Goal: Task Accomplishment & Management: Complete application form

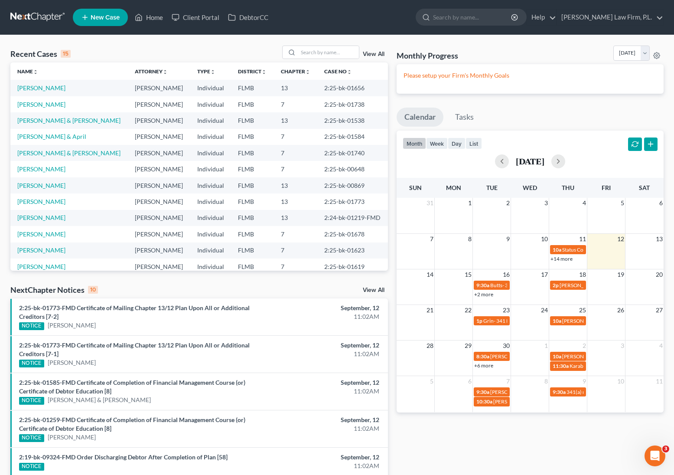
click at [100, 22] on link "New Case" at bounding box center [100, 17] width 55 height 17
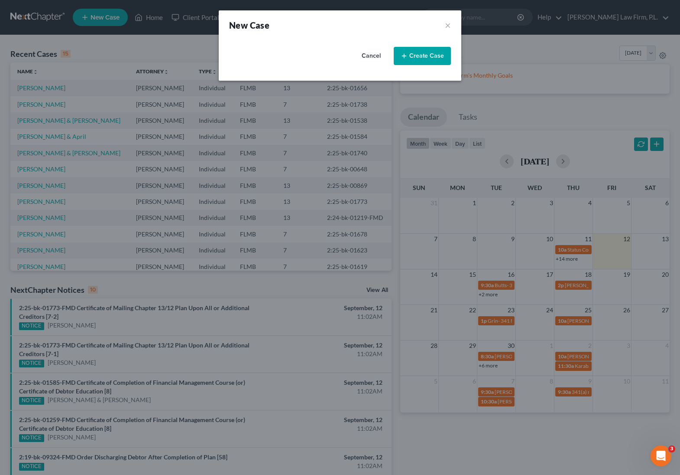
select select "15"
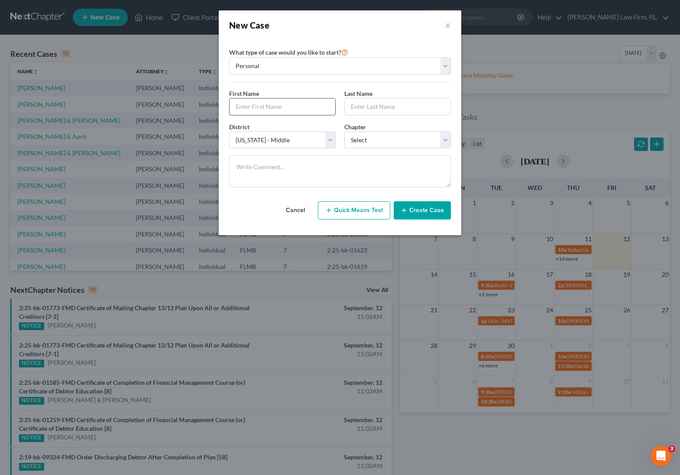
click at [274, 101] on input "text" at bounding box center [283, 106] width 106 height 16
type input "[PERSON_NAME]"
type input "Knight"
click at [389, 142] on select "Select 7 11 12 13" at bounding box center [398, 139] width 107 height 17
select select "3"
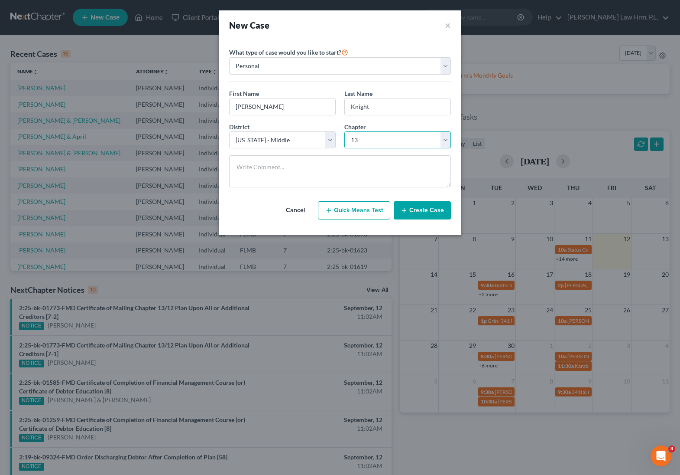
click at [345, 131] on select "Select 7 11 12 13" at bounding box center [398, 139] width 107 height 17
click at [432, 206] on button "Create Case" at bounding box center [422, 210] width 57 height 18
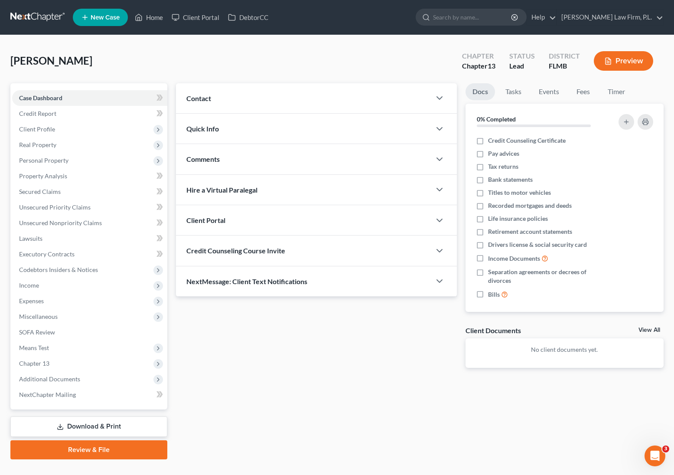
click at [249, 101] on div "Contact" at bounding box center [303, 98] width 255 height 30
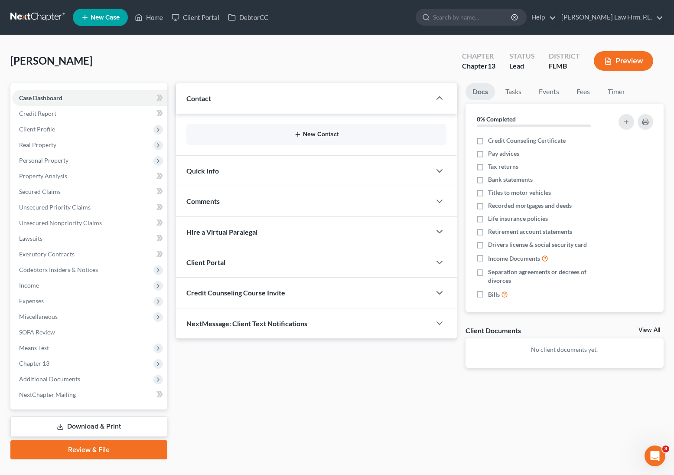
click at [293, 136] on button "New Contact" at bounding box center [316, 134] width 246 height 7
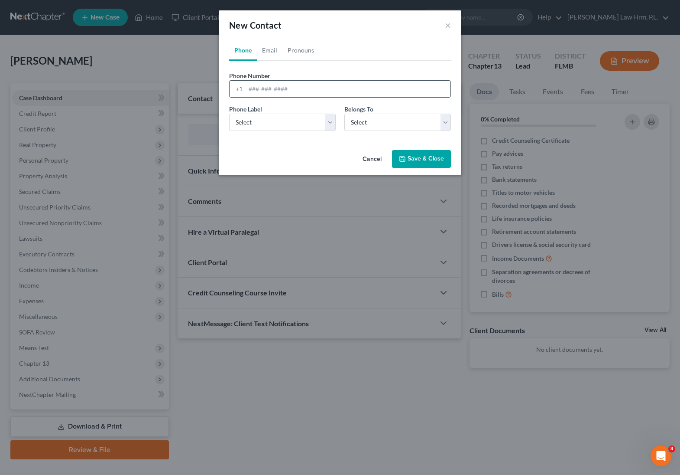
click at [292, 87] on input "tel" at bounding box center [348, 89] width 205 height 16
type input "593125778"
click at [306, 133] on div "Phone Label * Select Mobile Home Work Other Belongs To * Select Client Other" at bounding box center [340, 120] width 231 height 33
click at [313, 120] on select "Select Mobile Home Work Other" at bounding box center [282, 122] width 107 height 17
select select "1"
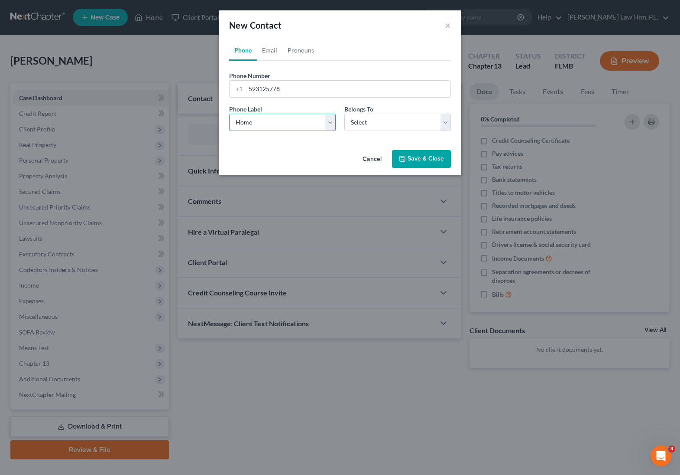
click at [229, 114] on select "Select Mobile Home Work Other" at bounding box center [282, 122] width 107 height 17
click at [379, 117] on select "Select Client Other" at bounding box center [398, 122] width 107 height 17
select select "1"
click at [345, 114] on select "Select Client Other" at bounding box center [398, 122] width 107 height 17
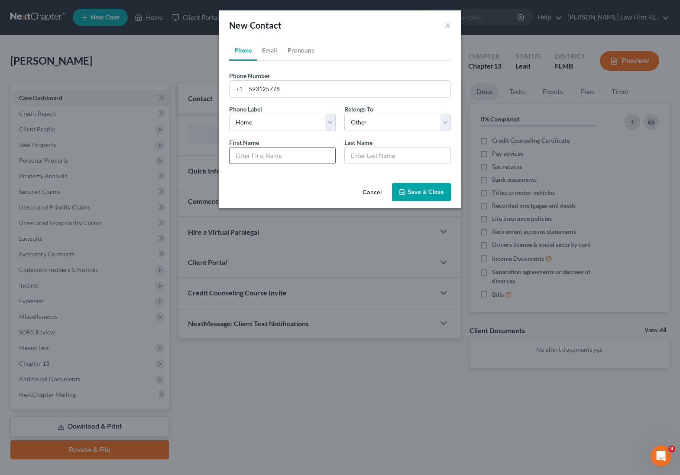
click at [281, 159] on input "text" at bounding box center [283, 155] width 106 height 16
click at [447, 28] on button "×" at bounding box center [448, 25] width 6 height 10
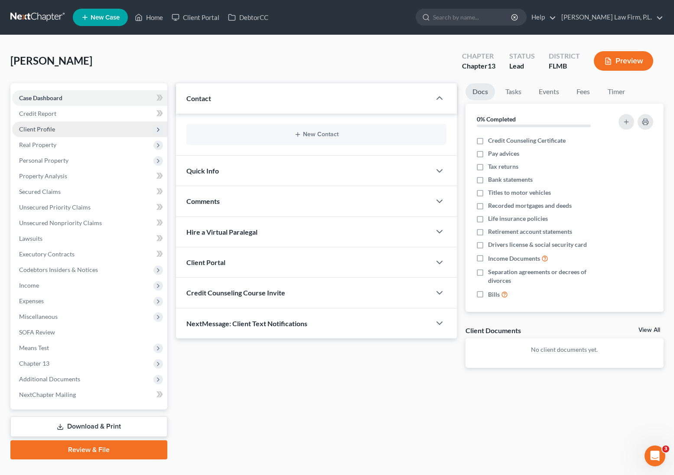
click at [62, 132] on span "Client Profile" at bounding box center [89, 129] width 155 height 16
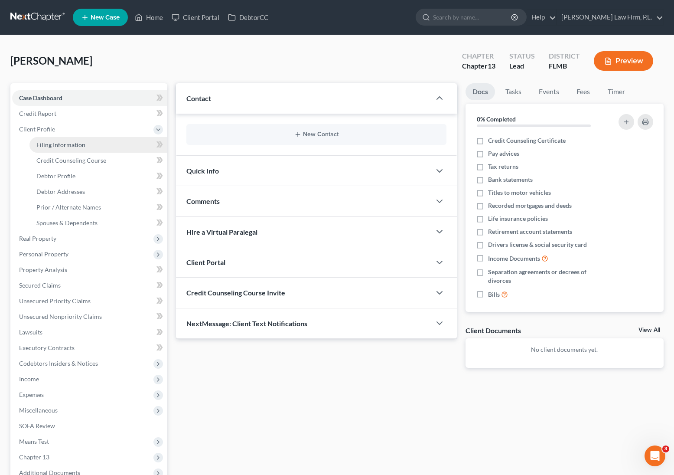
click at [88, 144] on link "Filing Information" at bounding box center [98, 145] width 138 height 16
select select "1"
select select "0"
select select "3"
select select "15"
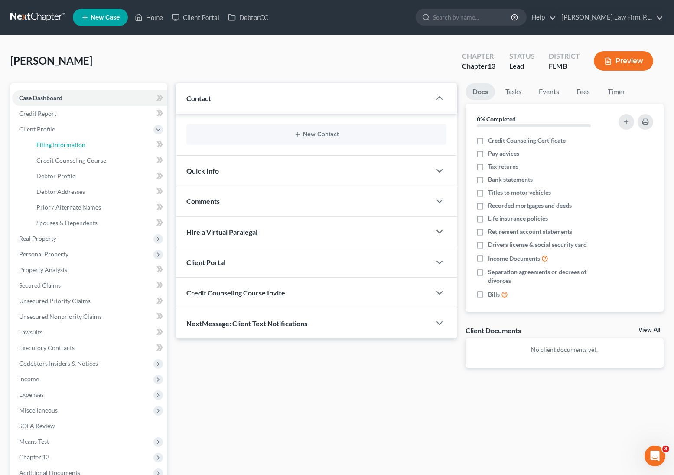
select select "9"
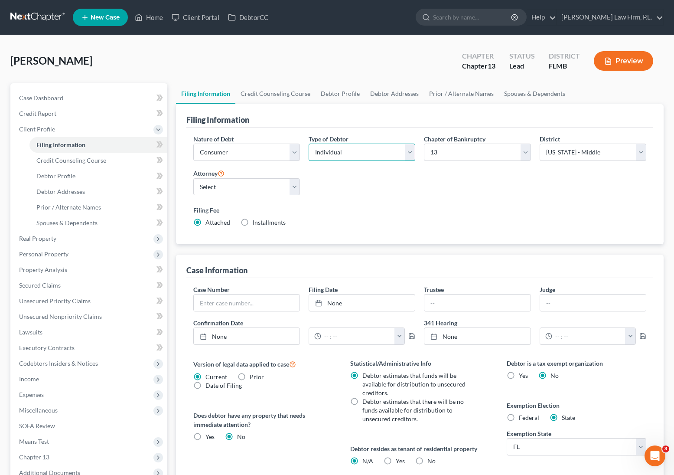
click at [353, 145] on select "Select Individual Joint" at bounding box center [362, 151] width 107 height 17
select select "1"
click at [309, 143] on select "Select Individual Joint" at bounding box center [362, 151] width 107 height 17
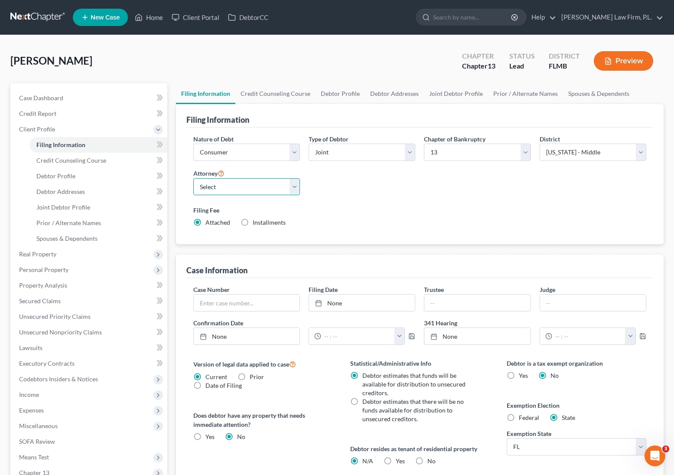
click at [247, 188] on select "Select [PERSON_NAME] - FLMB [PERSON_NAME] - null" at bounding box center [246, 186] width 107 height 17
select select "0"
click at [193, 178] on select "Select [PERSON_NAME] - FLMB [PERSON_NAME] - null" at bounding box center [246, 186] width 107 height 17
click at [47, 96] on span "Case Dashboard" at bounding box center [41, 97] width 44 height 7
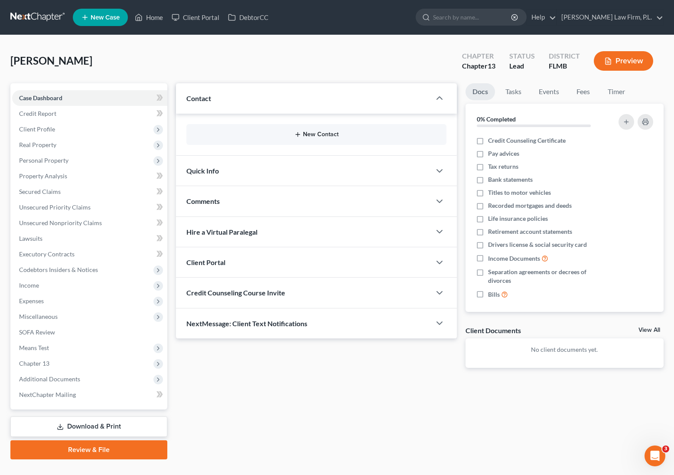
click at [339, 135] on button "New Contact" at bounding box center [316, 134] width 246 height 7
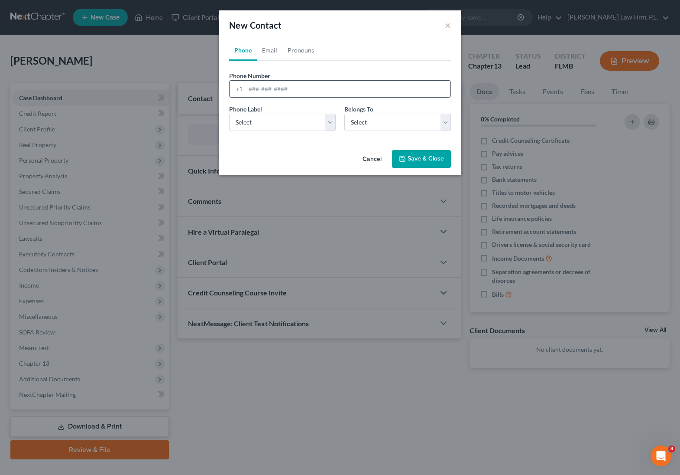
click at [267, 92] on input "tel" at bounding box center [348, 89] width 205 height 16
type input "9413143252"
click at [312, 121] on select "Select Mobile Home Work Other" at bounding box center [282, 122] width 107 height 17
select select "0"
click at [229, 114] on select "Select Mobile Home Work Other" at bounding box center [282, 122] width 107 height 17
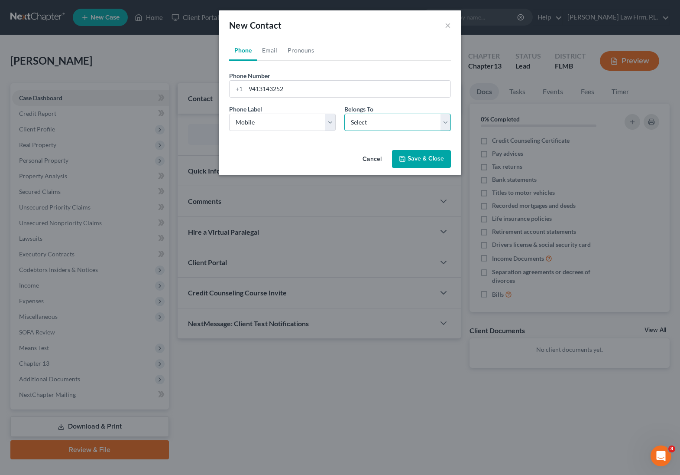
click at [370, 125] on select "Select Client Spouse Other" at bounding box center [398, 122] width 107 height 17
select select "1"
click at [345, 114] on select "Select Client Spouse Other" at bounding box center [398, 122] width 107 height 17
click at [275, 47] on link "Email" at bounding box center [270, 50] width 26 height 21
click at [271, 88] on input "email" at bounding box center [348, 89] width 205 height 16
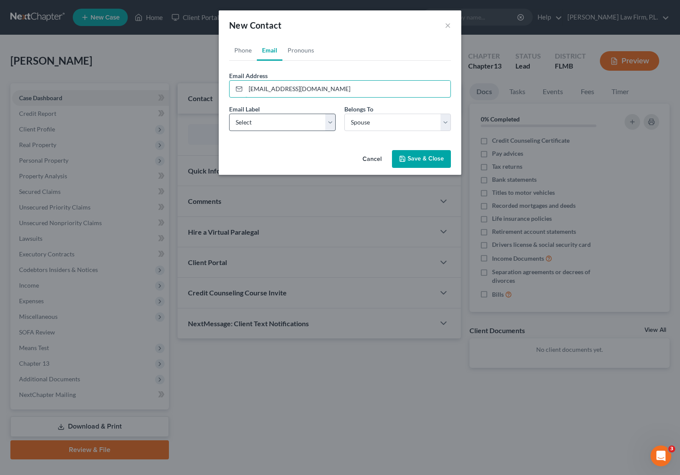
type input "[EMAIL_ADDRESS][DOMAIN_NAME]"
click at [267, 122] on select "Select Home Work Other" at bounding box center [282, 122] width 107 height 17
select select "0"
click at [229, 114] on select "Select Home Work Other" at bounding box center [282, 122] width 107 height 17
click at [396, 121] on select "Select Client Spouse Other" at bounding box center [398, 122] width 107 height 17
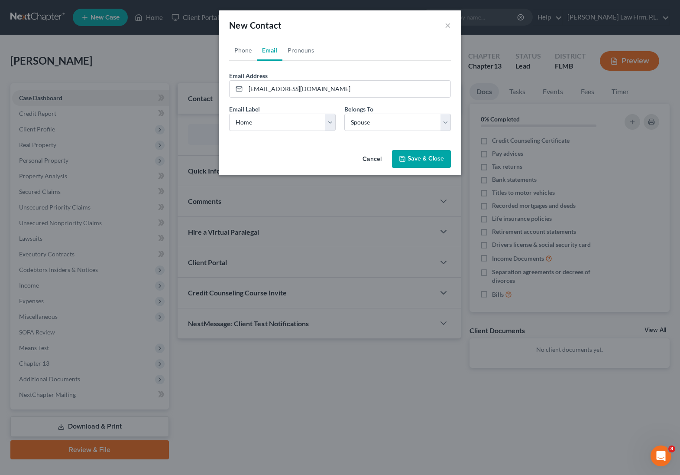
click at [424, 159] on button "Save & Close" at bounding box center [421, 159] width 59 height 18
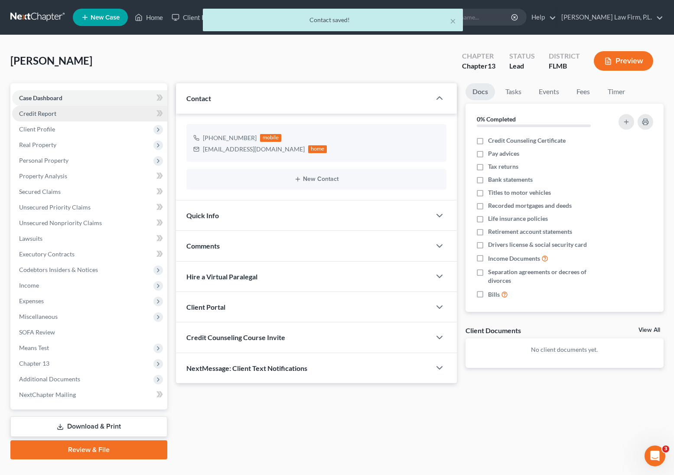
click at [79, 106] on link "Credit Report" at bounding box center [89, 114] width 155 height 16
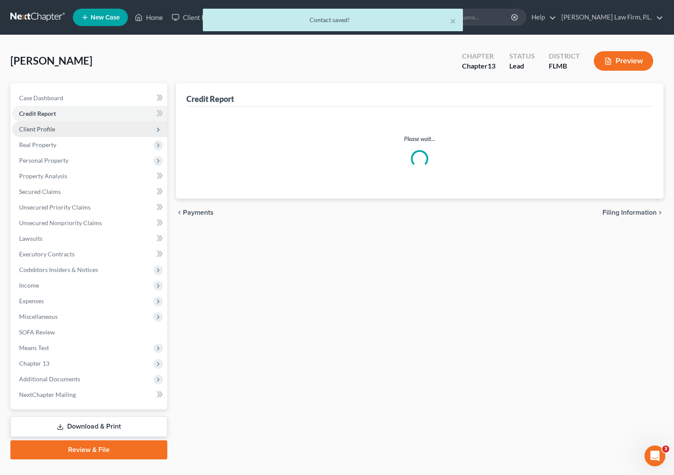
click at [70, 125] on span "Client Profile" at bounding box center [89, 129] width 155 height 16
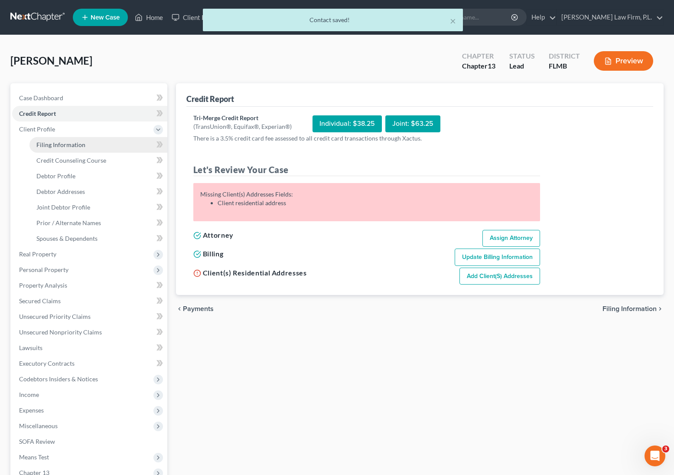
click at [62, 149] on link "Filing Information" at bounding box center [98, 145] width 138 height 16
select select "1"
select select "3"
select select "15"
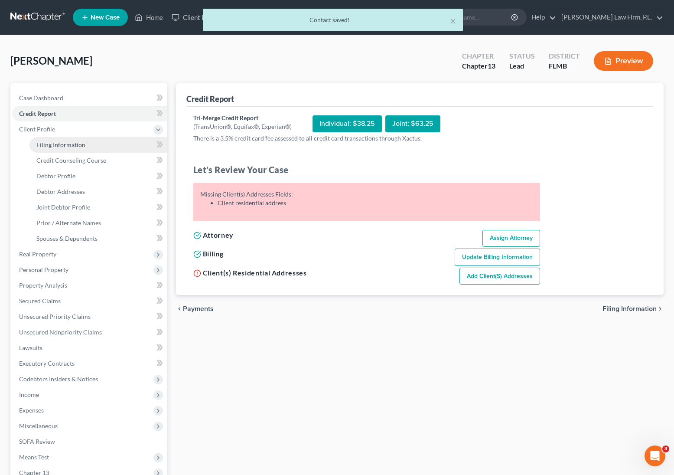
select select "0"
select select "9"
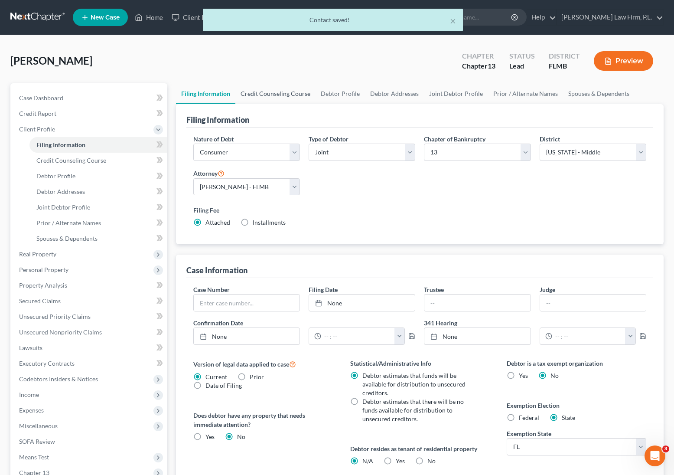
click at [272, 92] on link "Credit Counseling Course" at bounding box center [275, 93] width 80 height 21
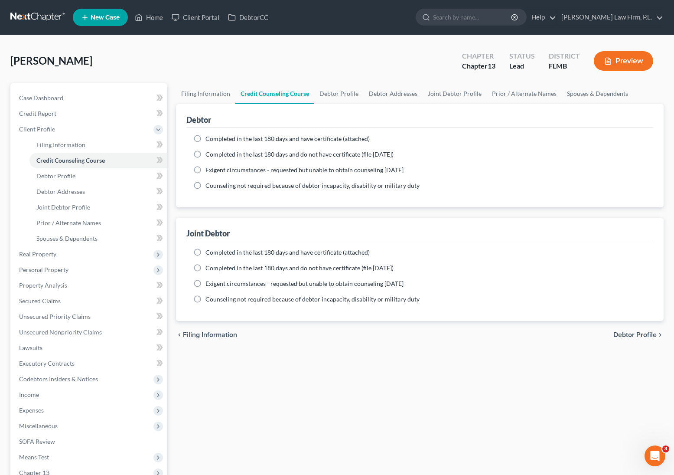
click at [205, 138] on label "Completed in the last 180 days and have certificate (attached)" at bounding box center [287, 138] width 164 height 9
click at [209, 138] on input "Completed in the last 180 days and have certificate (attached)" at bounding box center [212, 137] width 6 height 6
radio input "true"
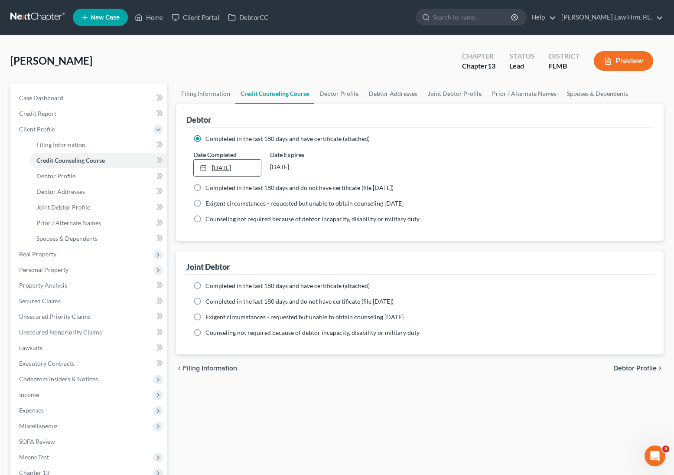
click at [221, 171] on link "[DATE]" at bounding box center [228, 167] width 68 height 16
click at [205, 286] on label "Completed in the last 180 days and have certificate (attached)" at bounding box center [287, 285] width 164 height 9
click at [209, 286] on input "Completed in the last 180 days and have certificate (attached)" at bounding box center [212, 284] width 6 height 6
radio input "true"
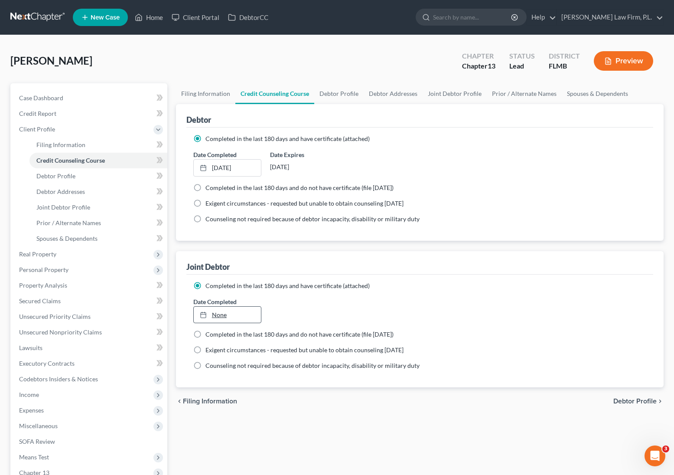
click at [227, 313] on link "None" at bounding box center [228, 314] width 68 height 16
type input "[DATE]"
click at [348, 92] on link "Debtor Profile" at bounding box center [338, 93] width 49 height 21
select select "1"
select select "0"
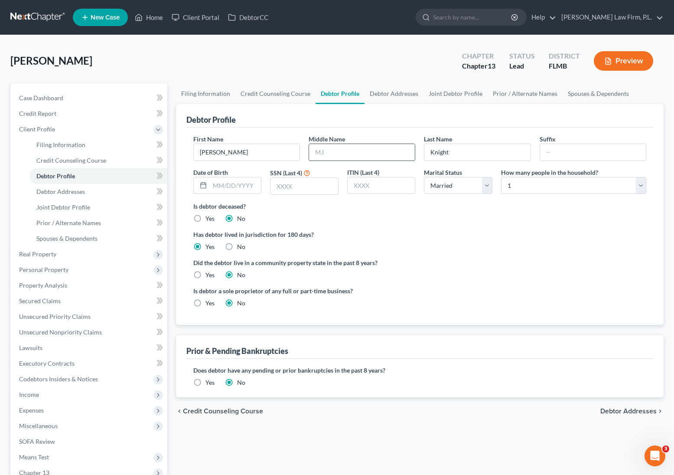
click at [343, 156] on input "text" at bounding box center [362, 152] width 106 height 16
type input "Kevn"
type input "Jr"
click at [532, 179] on select "Select 1 2 3 4 5 6 7 8 9 10 11 12 13 14 15 16 17 18 19 20" at bounding box center [573, 185] width 145 height 17
click at [553, 190] on select "Select 1 2 3 4 5 6 7 8 9 10 11 12 13 14 15 16 17 18 19 20" at bounding box center [573, 185] width 145 height 17
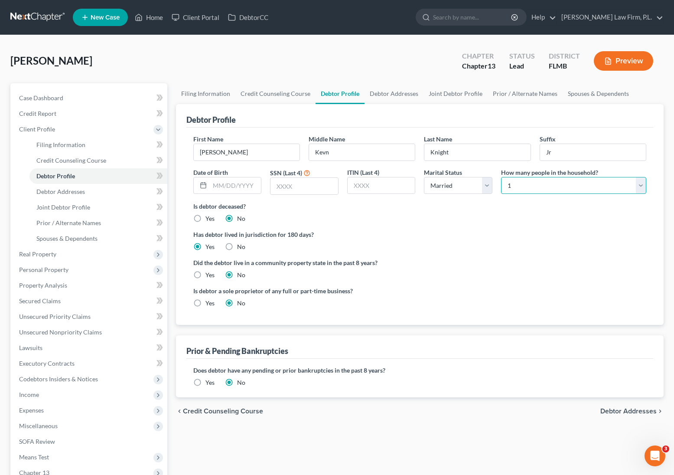
select select "3"
click at [501, 177] on select "Select 1 2 3 4 5 6 7 8 9 10 11 12 13 14 15 16 17 18 19 20" at bounding box center [573, 185] width 145 height 17
click at [237, 186] on input "text" at bounding box center [236, 185] width 52 height 16
type input "[DATE]"
click at [303, 185] on input "text" at bounding box center [304, 186] width 68 height 16
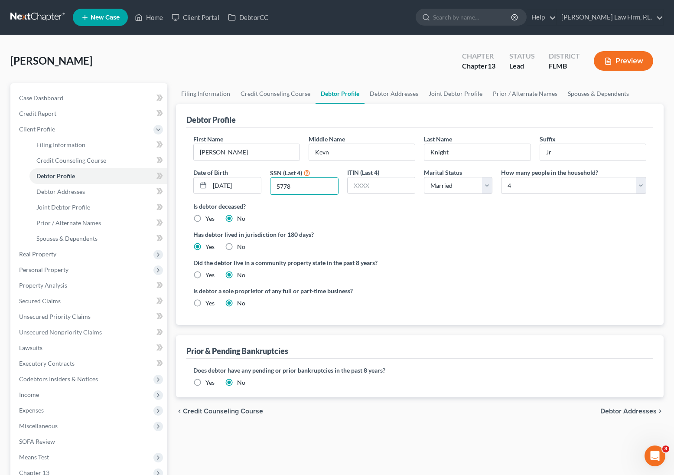
scroll to position [2, 0]
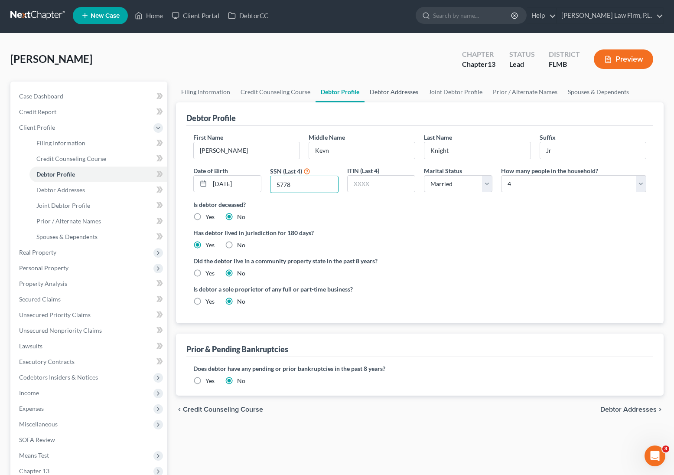
type input "5778"
click at [375, 90] on link "Debtor Addresses" at bounding box center [393, 91] width 59 height 21
select select "0"
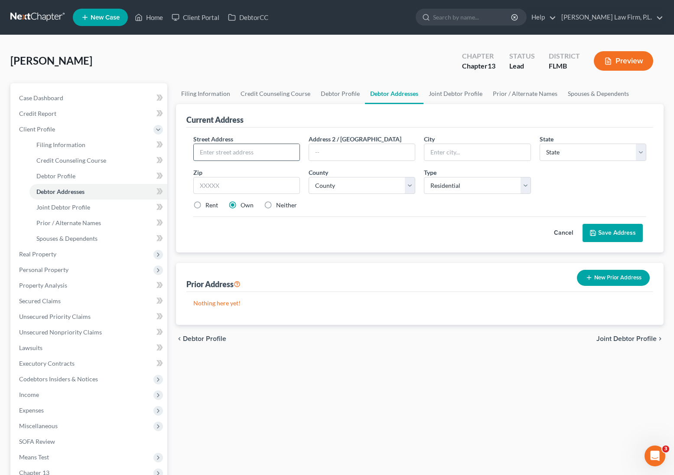
click at [247, 154] on input "text" at bounding box center [247, 152] width 106 height 16
type input "[STREET_ADDRESS]"
click at [236, 186] on input "text" at bounding box center [246, 185] width 107 height 17
type input "33952"
type input "[GEOGRAPHIC_DATA]"
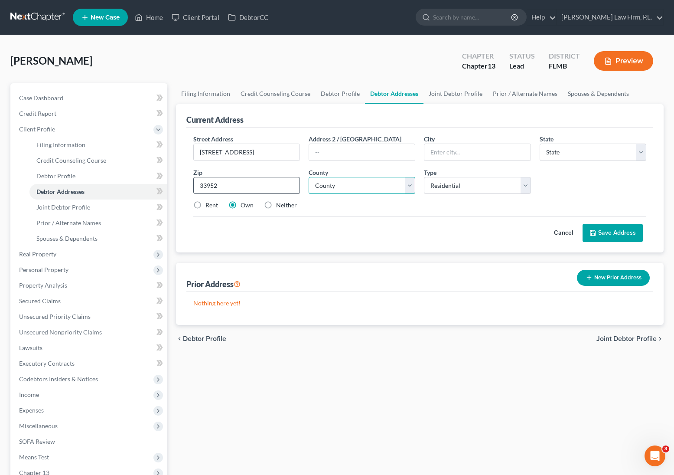
select select "9"
click at [356, 185] on select "County" at bounding box center [362, 185] width 107 height 17
select select "7"
click at [309, 177] on select "County [GEOGRAPHIC_DATA] [GEOGRAPHIC_DATA] [GEOGRAPHIC_DATA] [GEOGRAPHIC_DATA] …" at bounding box center [362, 185] width 107 height 17
click at [553, 234] on button "Save Address" at bounding box center [612, 233] width 60 height 18
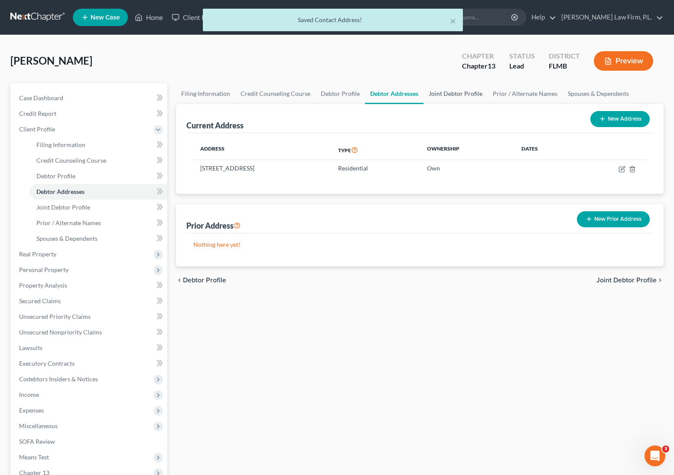
click at [445, 96] on link "Joint Debtor Profile" at bounding box center [455, 93] width 64 height 21
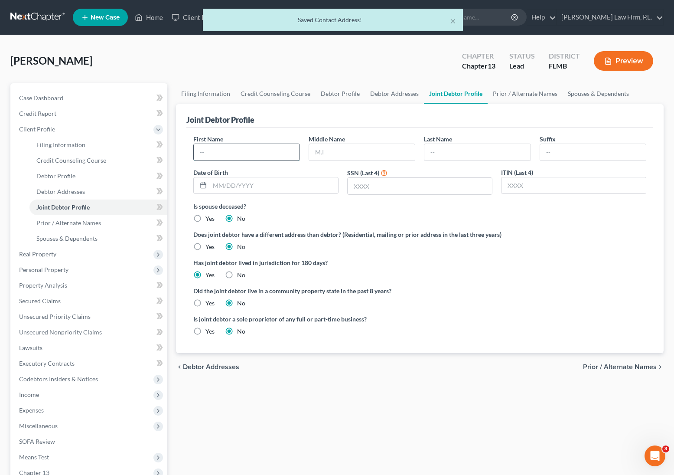
click at [235, 158] on input "text" at bounding box center [247, 152] width 106 height 16
type input "Tia"
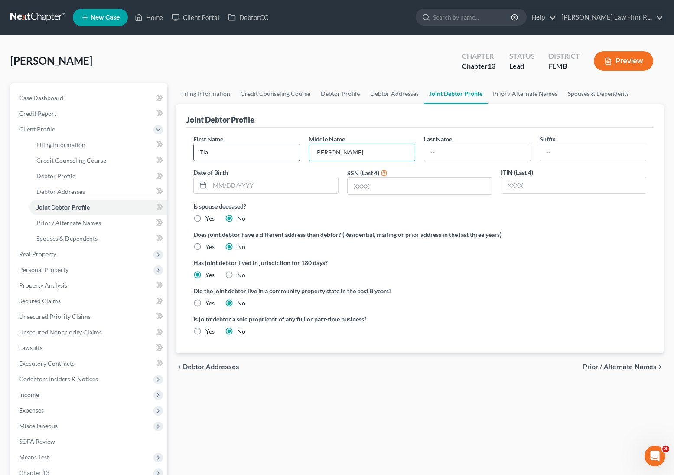
type input "[PERSON_NAME]"
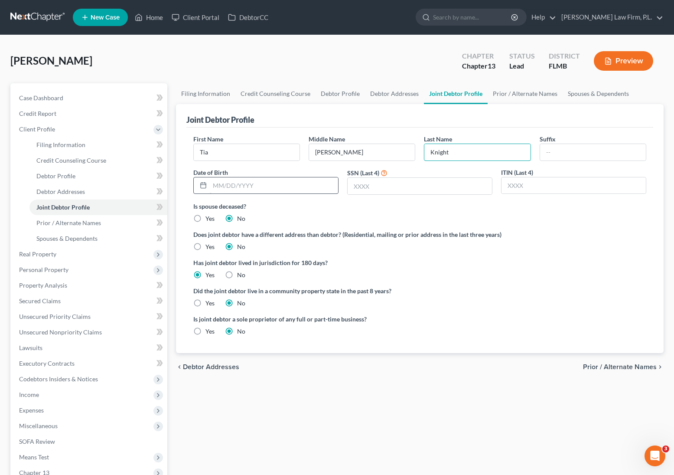
type input "Knight"
click at [230, 189] on input "text" at bounding box center [274, 185] width 128 height 16
type input "[DATE]"
click at [375, 190] on input "text" at bounding box center [420, 186] width 144 height 16
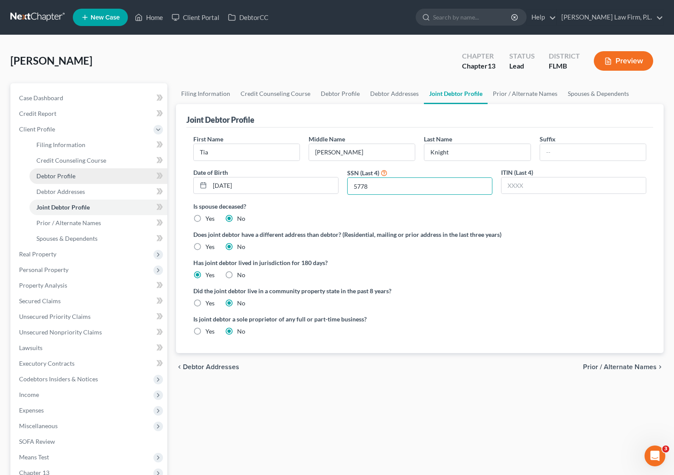
type input "5778"
click at [88, 178] on link "Debtor Profile" at bounding box center [98, 176] width 138 height 16
select select "1"
select select "3"
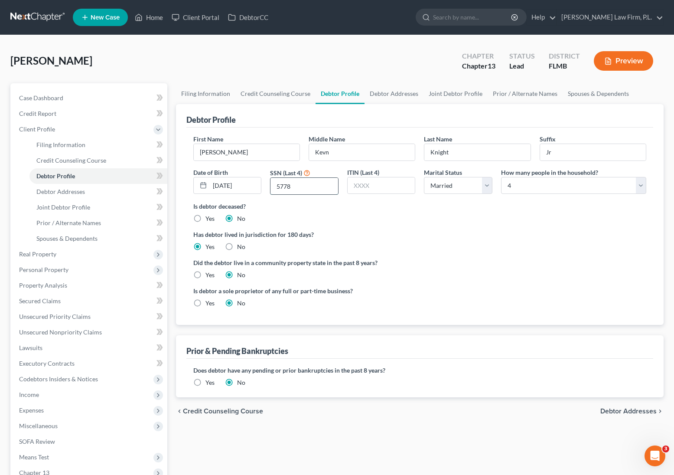
click at [304, 185] on input "5778" at bounding box center [304, 186] width 68 height 16
type input "5"
type input "6577"
click at [85, 210] on span "Joint Debtor Profile" at bounding box center [63, 206] width 54 height 7
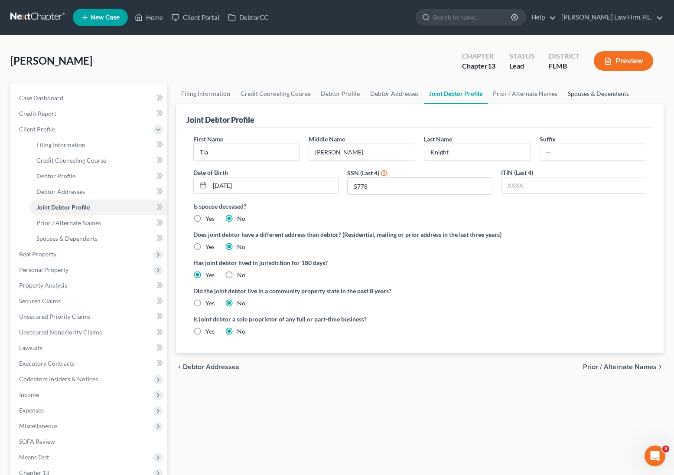
click at [553, 91] on link "Spouses & Dependents" at bounding box center [599, 93] width 72 height 21
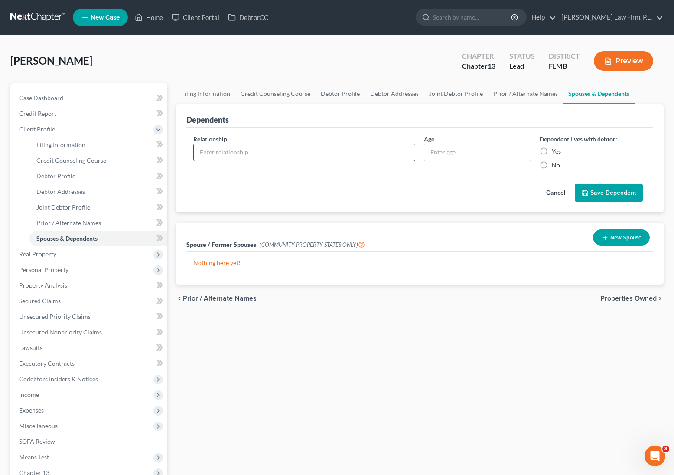
click at [244, 154] on input "text" at bounding box center [304, 152] width 221 height 16
type input "Daughter"
click at [441, 158] on input "text" at bounding box center [477, 152] width 106 height 16
type input "12"
click at [552, 148] on label "Yes" at bounding box center [556, 151] width 9 height 9
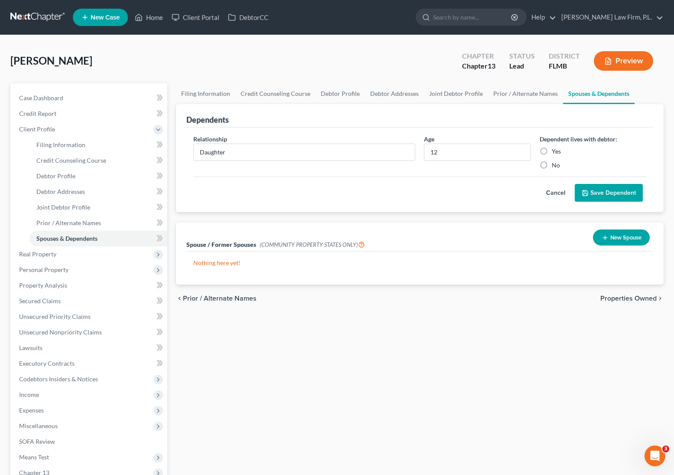
click at [553, 148] on input "Yes" at bounding box center [558, 150] width 6 height 6
radio input "true"
click at [553, 197] on button "Save Dependent" at bounding box center [609, 193] width 68 height 18
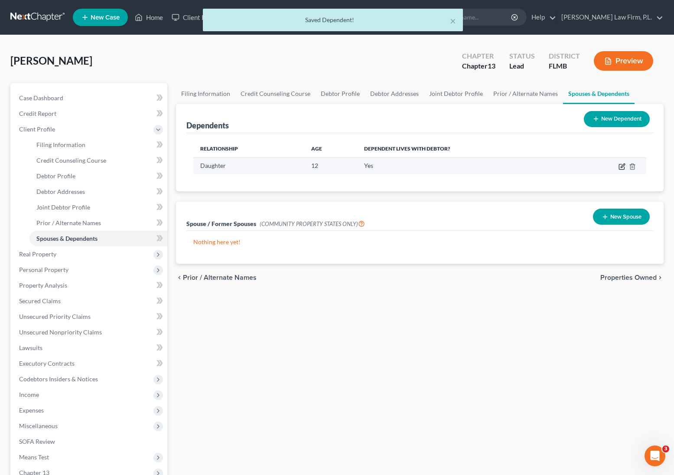
click at [553, 163] on icon "button" at bounding box center [621, 166] width 7 height 7
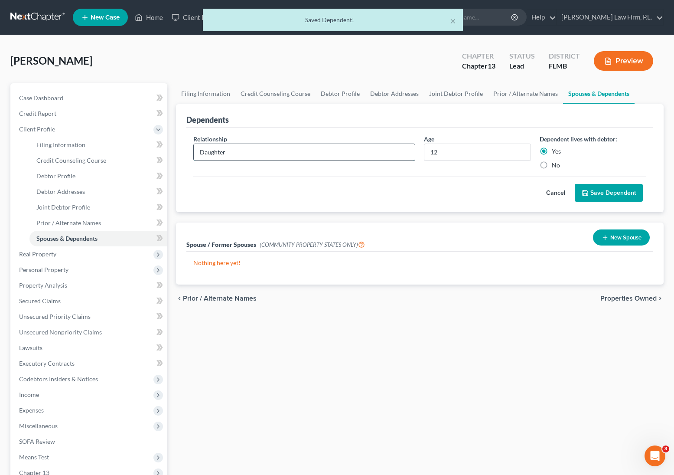
click at [255, 152] on input "Daughter" at bounding box center [304, 152] width 221 height 16
click at [553, 191] on button "Save Dependent" at bounding box center [609, 193] width 68 height 18
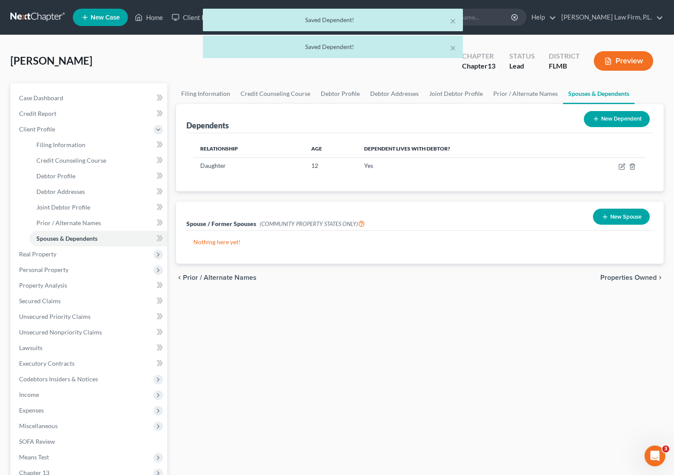
click at [553, 118] on button "New Dependent" at bounding box center [617, 119] width 66 height 16
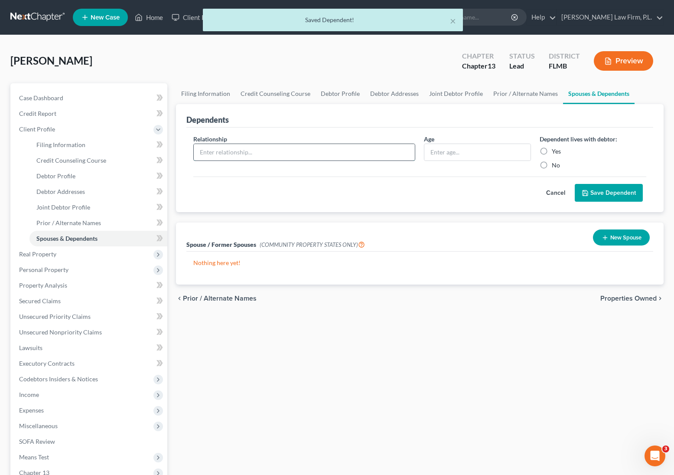
click at [223, 159] on input "text" at bounding box center [304, 152] width 221 height 16
type input "Son"
click at [464, 151] on input "text" at bounding box center [477, 152] width 106 height 16
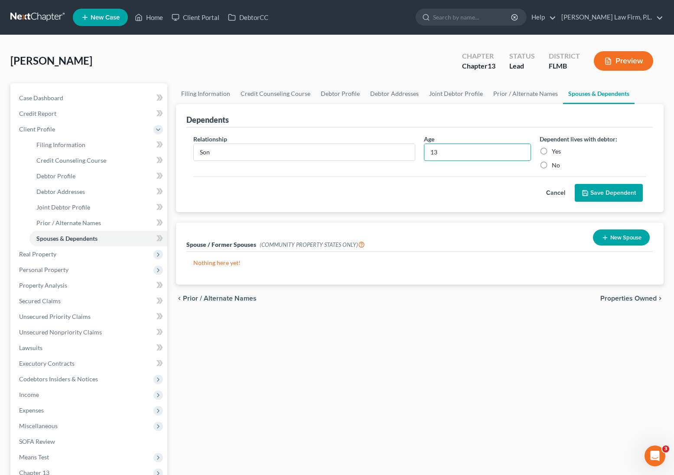
type input "13"
click at [552, 150] on label "Yes" at bounding box center [556, 151] width 9 height 9
click at [553, 150] on input "Yes" at bounding box center [558, 150] width 6 height 6
radio input "true"
click at [553, 192] on button "Save Dependent" at bounding box center [609, 193] width 68 height 18
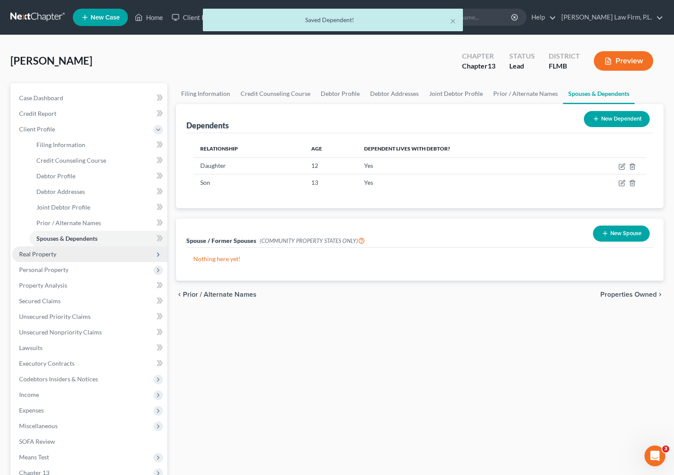
click at [105, 254] on span "Real Property" at bounding box center [89, 254] width 155 height 16
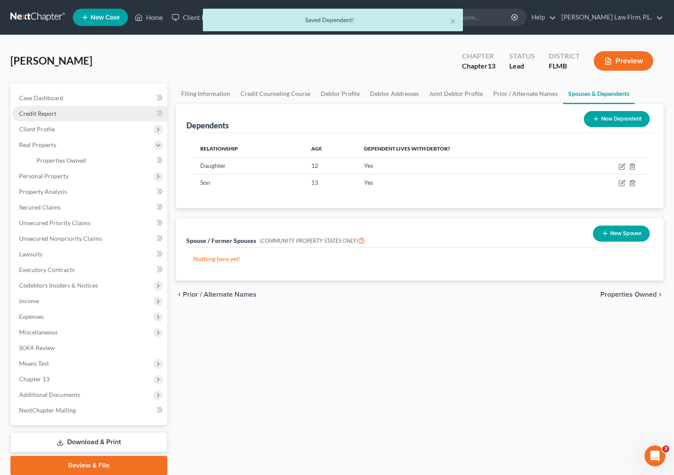
click at [78, 113] on link "Credit Report" at bounding box center [89, 114] width 155 height 16
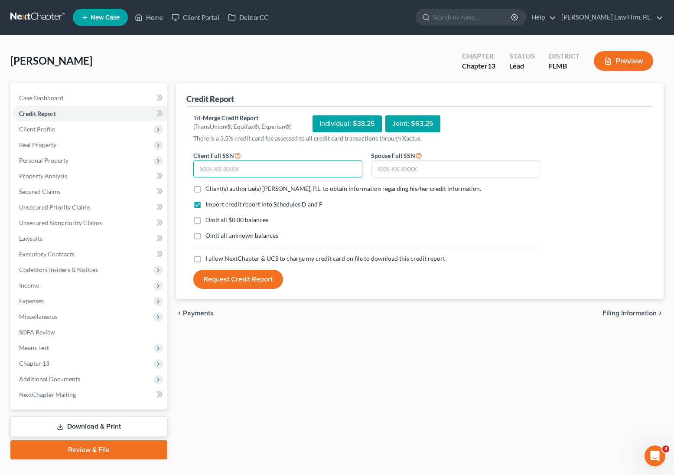
click at [219, 168] on input "text" at bounding box center [277, 168] width 169 height 17
type input "593-34-6577"
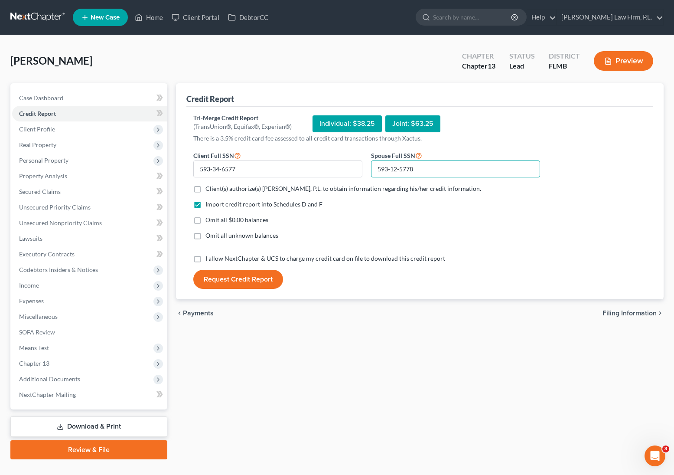
type input "593-12-5778"
click at [205, 189] on label "Client(s) authorize(s) [PERSON_NAME], P.L. to obtain information regarding his/…" at bounding box center [343, 188] width 276 height 9
click at [209, 189] on input "Client(s) authorize(s) [PERSON_NAME], P.L. to obtain information regarding his/…" at bounding box center [212, 187] width 6 height 6
checkbox input "true"
click at [205, 220] on label "Omit all $0.00 balances" at bounding box center [236, 219] width 63 height 9
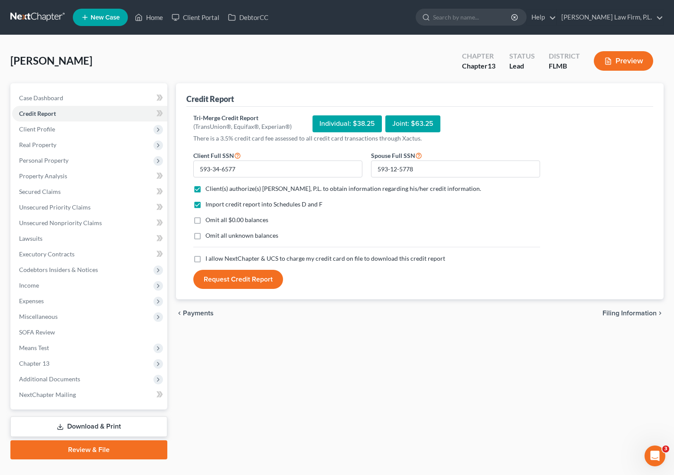
click at [209, 220] on input "Omit all $0.00 balances" at bounding box center [212, 218] width 6 height 6
checkbox input "true"
click at [205, 257] on label "I allow NextChapter & UCS to charge my credit card on file to download this cre…" at bounding box center [325, 258] width 240 height 9
click at [209, 257] on input "I allow NextChapter & UCS to charge my credit card on file to download this cre…" at bounding box center [212, 257] width 6 height 6
checkbox input "true"
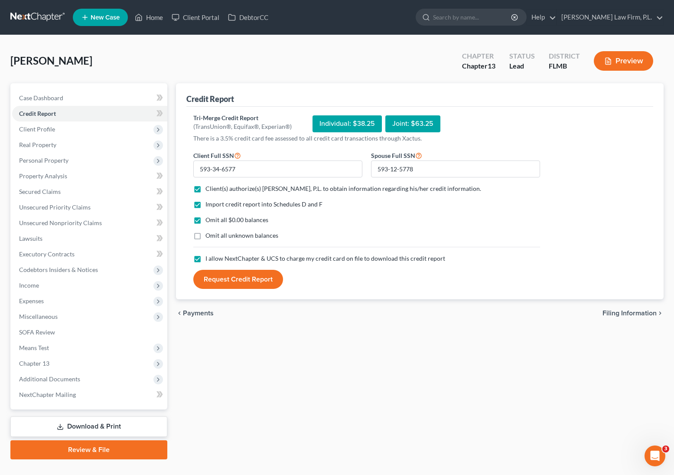
click at [220, 278] on button "Request Credit Report" at bounding box center [238, 279] width 90 height 19
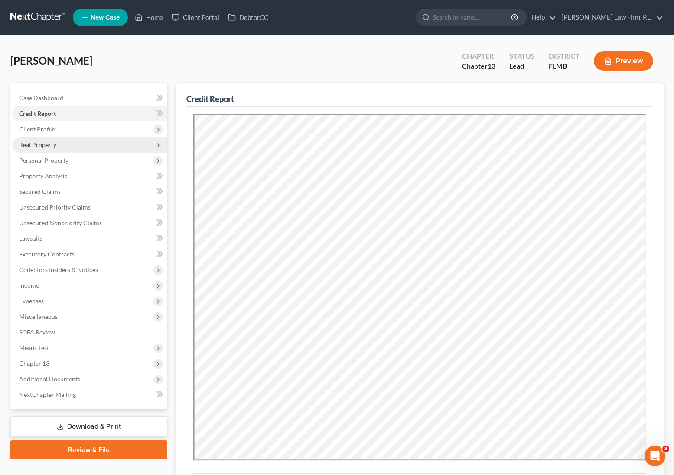
click at [72, 149] on span "Real Property" at bounding box center [89, 145] width 155 height 16
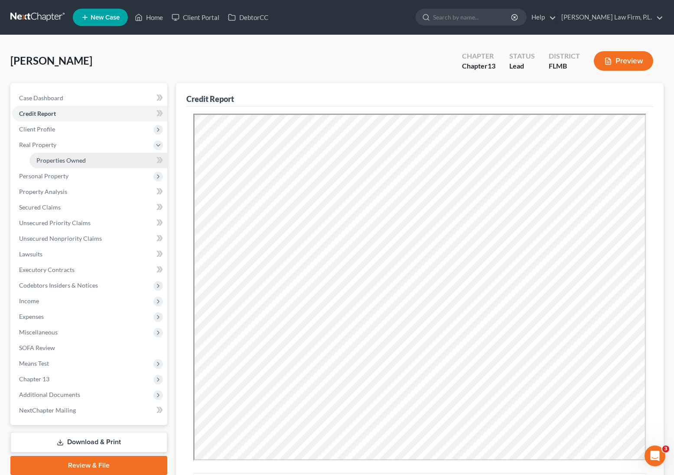
click at [77, 164] on link "Properties Owned" at bounding box center [98, 161] width 138 height 16
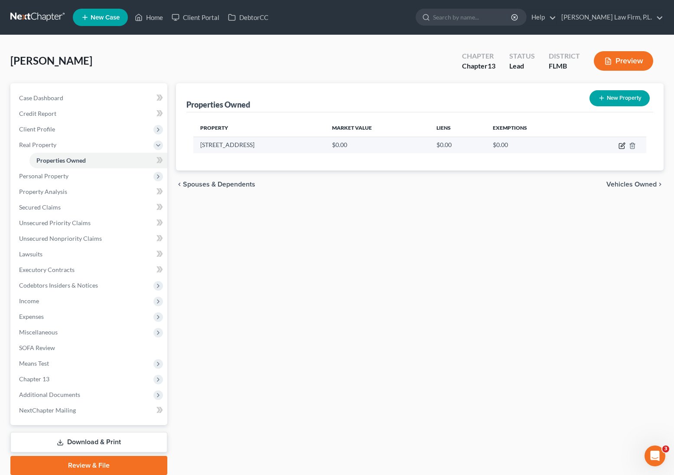
click at [553, 147] on icon "button" at bounding box center [621, 145] width 7 height 7
select select "9"
select select "7"
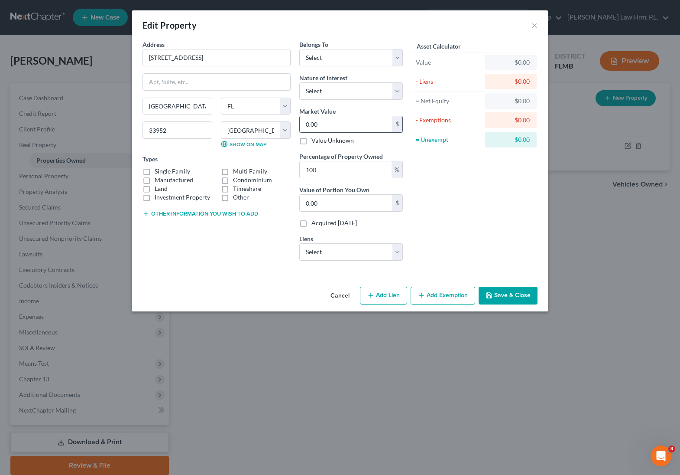
click at [332, 123] on input "0.00" at bounding box center [346, 124] width 92 height 16
paste input "$372,116"
type input "$372,116"
type input "372,116.00"
type input "$372,116"
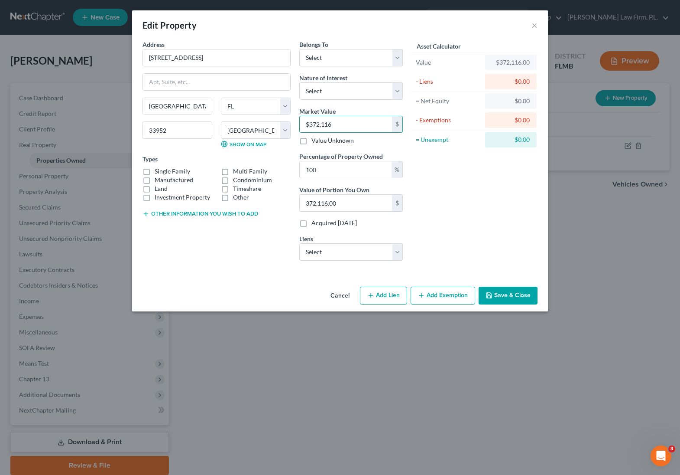
click at [155, 171] on label "Single Family" at bounding box center [173, 171] width 36 height 9
click at [158, 171] on input "Single Family" at bounding box center [161, 170] width 6 height 6
checkbox input "true"
click at [356, 53] on select "Select Debtor 1 Only Debtor 2 Only Debtor 1 And Debtor 2 Only At Least One Of T…" at bounding box center [351, 57] width 104 height 17
select select "2"
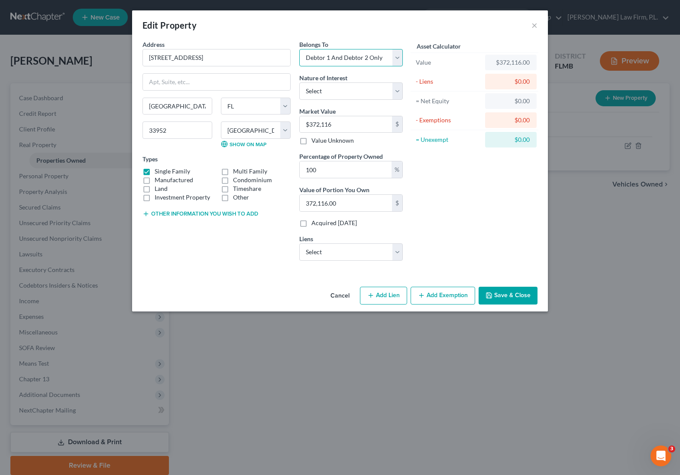
click at [299, 49] on select "Select Debtor 1 Only Debtor 2 Only Debtor 1 And Debtor 2 Only At Least One Of T…" at bounding box center [351, 57] width 104 height 17
click at [370, 254] on select "Select Regions Mortgage - $168,760.00 Wfbna Auto - $12,616.00" at bounding box center [351, 251] width 104 height 17
select select "0"
click at [299, 243] on select "Select Regions Mortgage - $168,760.00 Wfbna Auto - $12,616.00" at bounding box center [351, 251] width 104 height 17
select select
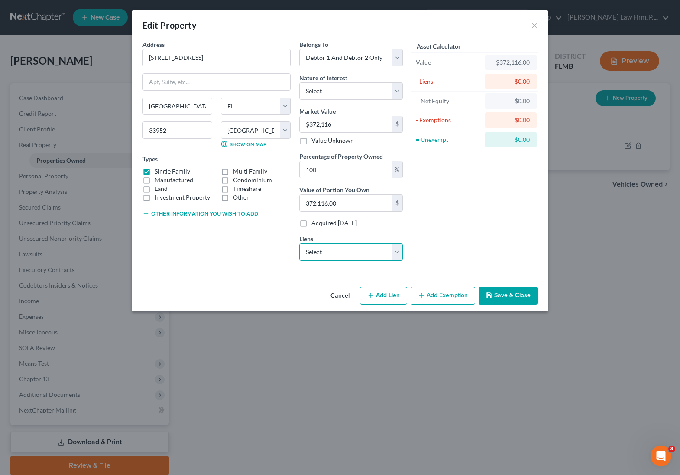
select select "25"
select select "1"
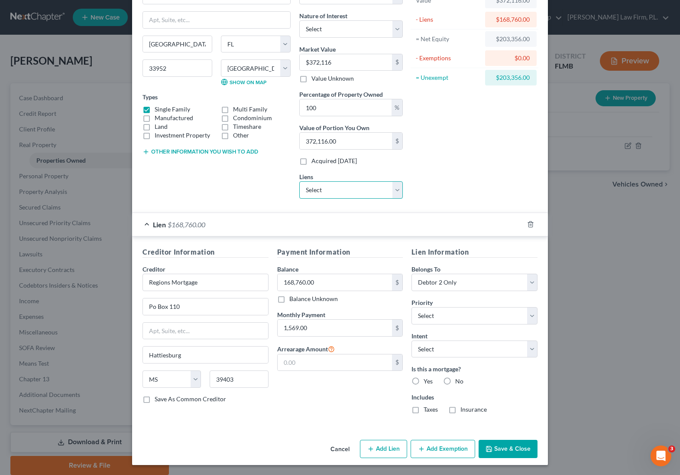
scroll to position [62, 0]
click at [448, 345] on select "Select Surrender Redeem Reaffirm Avoid Other" at bounding box center [475, 348] width 126 height 17
select select "2"
click at [412, 340] on select "Select Surrender Redeem Reaffirm Avoid Other" at bounding box center [475, 348] width 126 height 17
click at [445, 315] on select "Select 1st 2nd 3rd 4th 5th 6th 7th 8th 9th 10th 11th 12th 13th 14th 15th 16th 1…" at bounding box center [475, 314] width 126 height 17
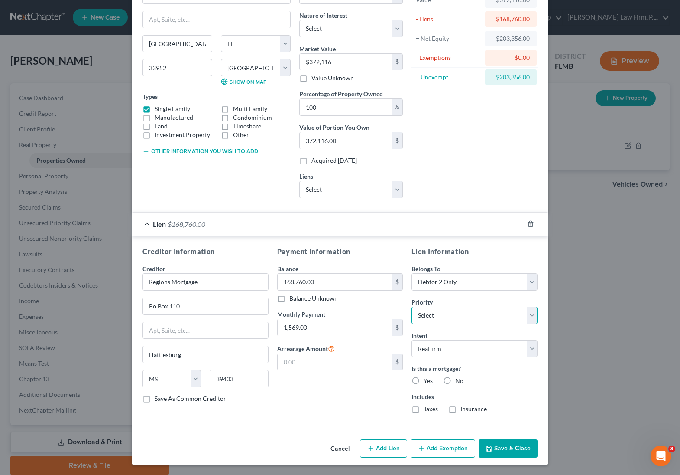
select select "0"
click at [412, 306] on select "Select 1st 2nd 3rd 4th 5th 6th 7th 8th 9th 10th 11th 12th 13th 14th 15th 16th 1…" at bounding box center [475, 314] width 126 height 17
click at [424, 377] on label "Yes" at bounding box center [428, 380] width 9 height 9
click at [427, 377] on input "Yes" at bounding box center [430, 379] width 6 height 6
radio input "true"
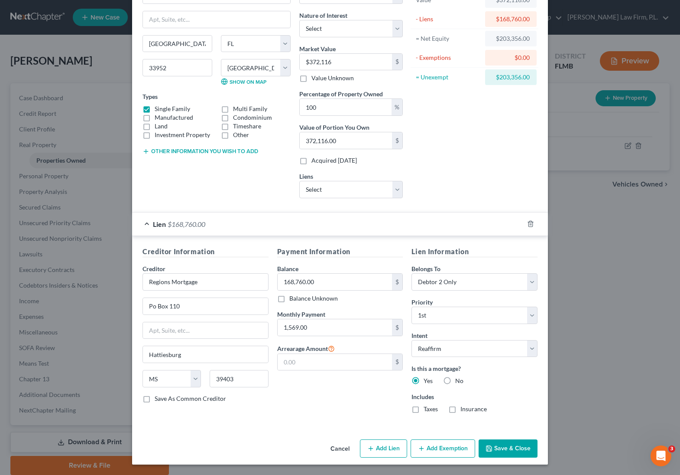
click at [424, 406] on label "Taxes" at bounding box center [431, 408] width 14 height 9
click at [427, 406] on input "Taxes" at bounding box center [430, 407] width 6 height 6
checkbox input "true"
click at [461, 408] on label "Insurance" at bounding box center [474, 408] width 26 height 9
click at [464, 408] on input "Insurance" at bounding box center [467, 407] width 6 height 6
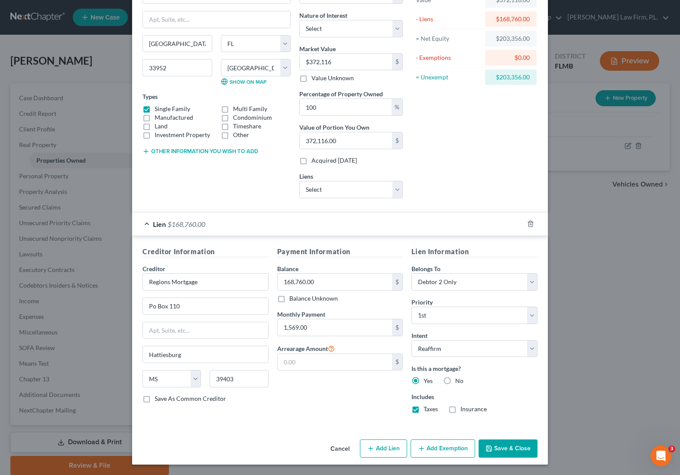
checkbox input "true"
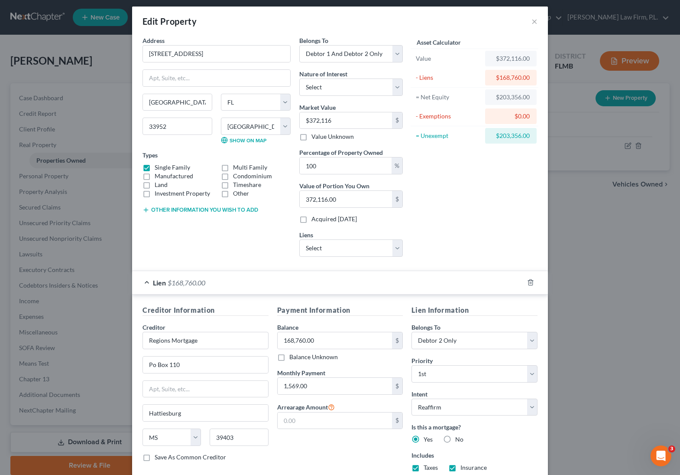
scroll to position [0, 0]
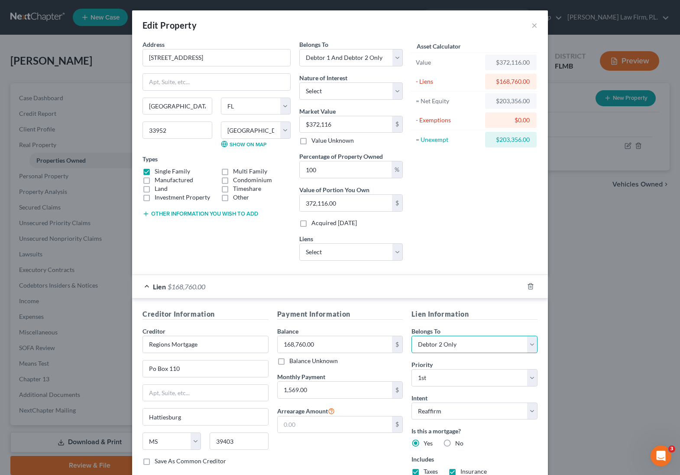
click at [472, 345] on select "Select Debtor 1 Only Debtor 2 Only Debtor 1 And Debtor 2 Only At Least One Of T…" at bounding box center [475, 343] width 126 height 17
select select "2"
click at [412, 335] on select "Select Debtor 1 Only Debtor 2 Only Debtor 1 And Debtor 2 Only At Least One Of T…" at bounding box center [475, 343] width 126 height 17
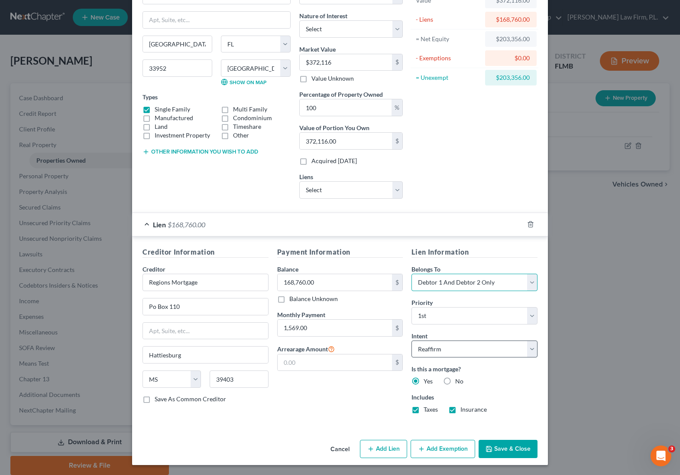
scroll to position [62, 0]
click at [505, 450] on button "Save & Close" at bounding box center [508, 448] width 59 height 18
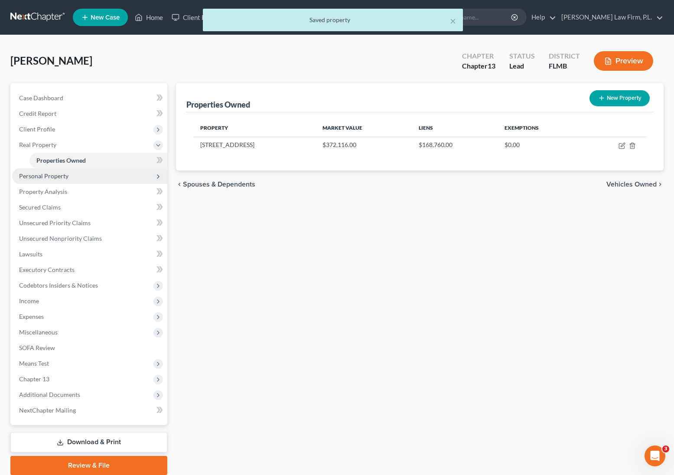
click at [72, 176] on span "Personal Property" at bounding box center [89, 176] width 155 height 16
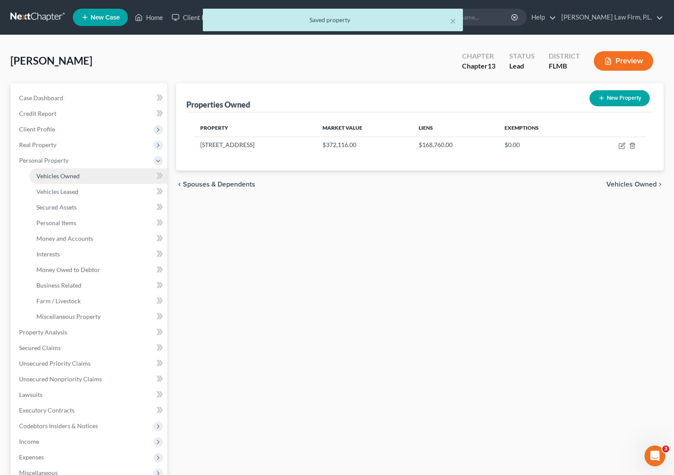
click at [83, 179] on link "Vehicles Owned" at bounding box center [98, 176] width 138 height 16
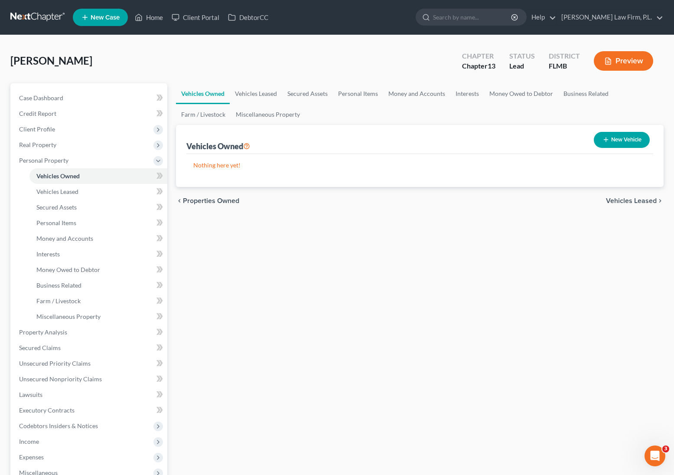
click at [553, 139] on button "New Vehicle" at bounding box center [622, 140] width 56 height 16
select select "0"
select select "2"
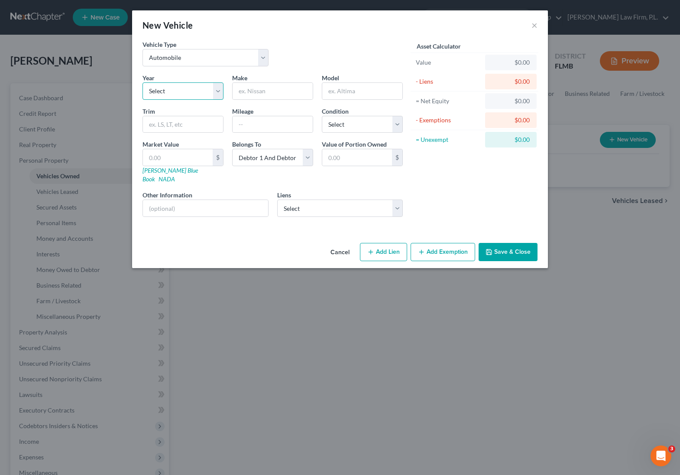
click at [175, 88] on select "Select 2026 2025 2024 2023 2022 2021 2020 2019 2018 2017 2016 2015 2014 2013 20…" at bounding box center [183, 90] width 81 height 17
select select "26"
click at [143, 82] on select "Select 2026 2025 2024 2023 2022 2021 2020 2019 2018 2017 2016 2015 2014 2013 20…" at bounding box center [183, 90] width 81 height 17
click at [270, 95] on input "text" at bounding box center [273, 91] width 80 height 16
type input "Buick"
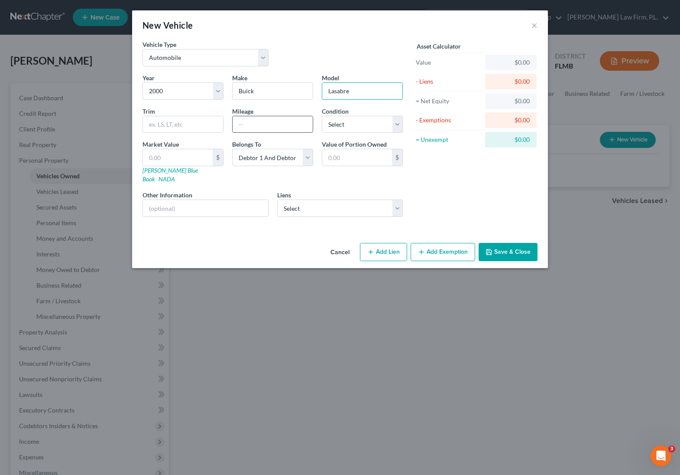
type input "Lasabre"
click at [279, 130] on input "text" at bounding box center [273, 124] width 80 height 16
type input "250000"
click at [284, 156] on select "Select Debtor 1 Only Debtor 2 Only Debtor 1 And Debtor 2 Only At Least One Of T…" at bounding box center [272, 157] width 81 height 17
select select "1"
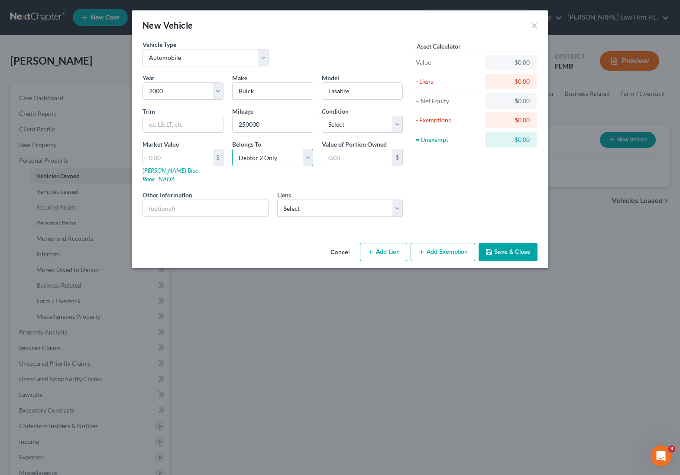
click at [232, 149] on select "Select Debtor 1 Only Debtor 2 Only Debtor 1 And Debtor 2 Only At Least One Of T…" at bounding box center [272, 157] width 81 height 17
click at [175, 175] on link "NADA" at bounding box center [167, 178] width 16 height 7
click at [165, 160] on input "text" at bounding box center [178, 157] width 70 height 16
paste input "$1,625"
type input "$1,625"
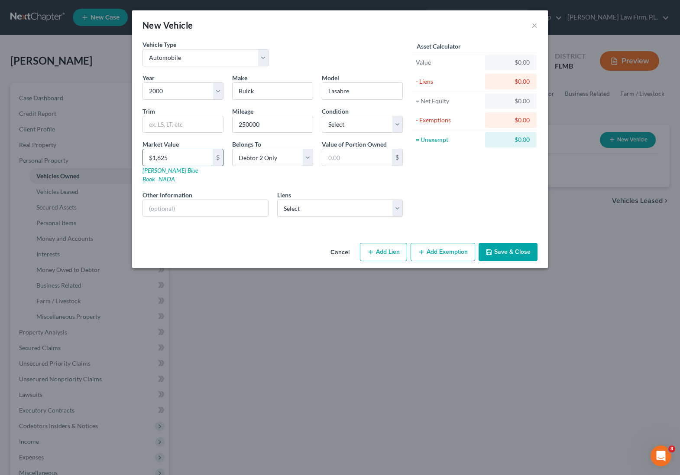
type input "1,625.00"
type input "$1,625"
click at [183, 200] on input "text" at bounding box center [205, 208] width 125 height 16
type input "NADA Value"
click at [335, 90] on input "Lasabre" at bounding box center [362, 91] width 80 height 16
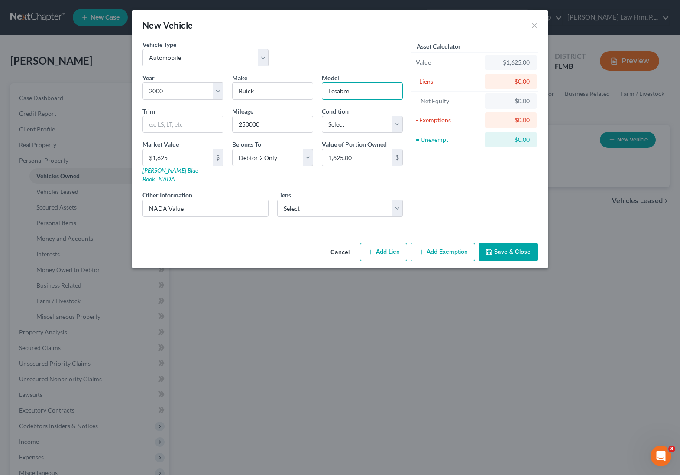
type input "Lesabre"
click at [512, 247] on button "Save & Close" at bounding box center [508, 252] width 59 height 18
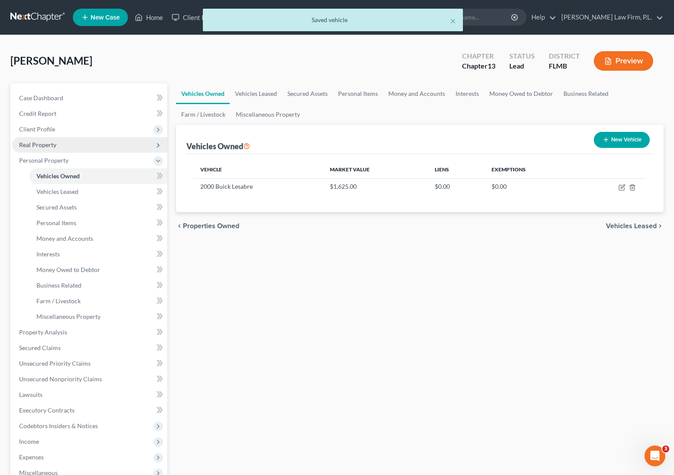
click at [61, 144] on span "Real Property" at bounding box center [89, 145] width 155 height 16
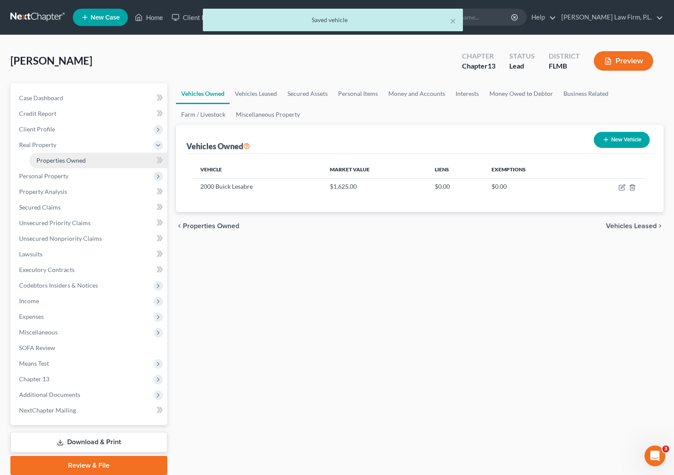
click at [79, 161] on span "Properties Owned" at bounding box center [60, 159] width 49 height 7
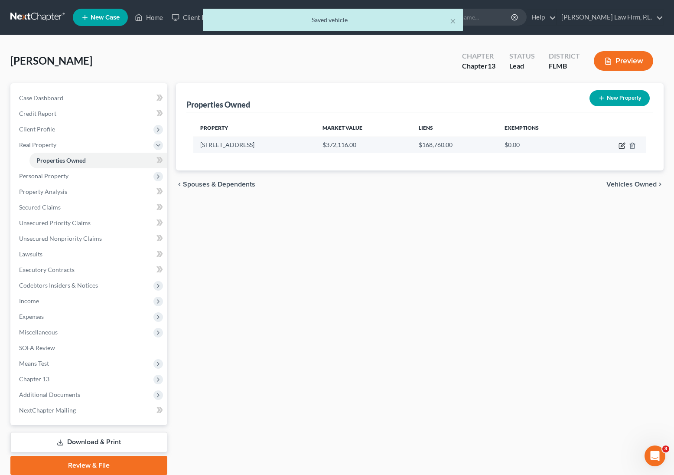
click at [553, 143] on icon "button" at bounding box center [621, 145] width 7 height 7
select select "9"
select select "7"
select select "2"
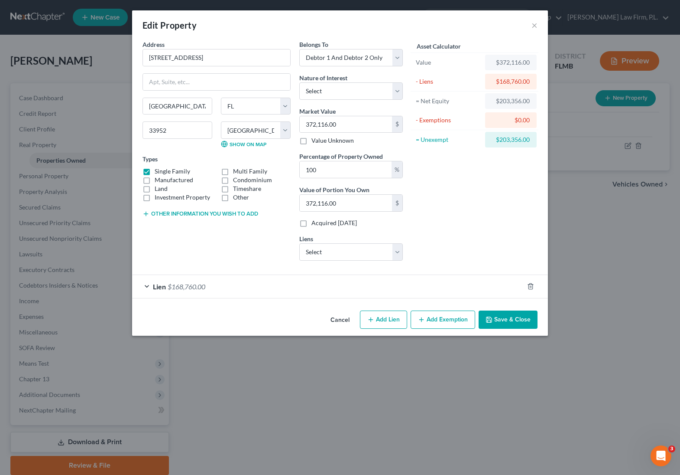
click at [208, 213] on button "Other information you wish to add" at bounding box center [201, 213] width 116 height 7
click at [177, 235] on textarea at bounding box center [217, 234] width 148 height 32
type textarea "(Debtors' Homestead) Tax Appraiser Value"
click at [517, 320] on button "Save & Close" at bounding box center [508, 319] width 59 height 18
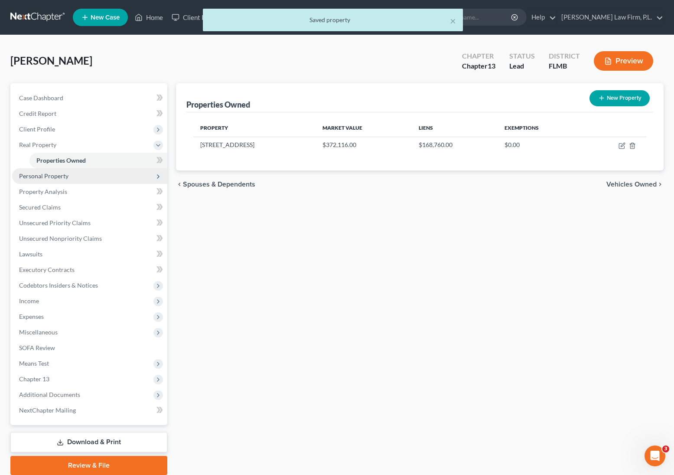
click at [101, 178] on span "Personal Property" at bounding box center [89, 176] width 155 height 16
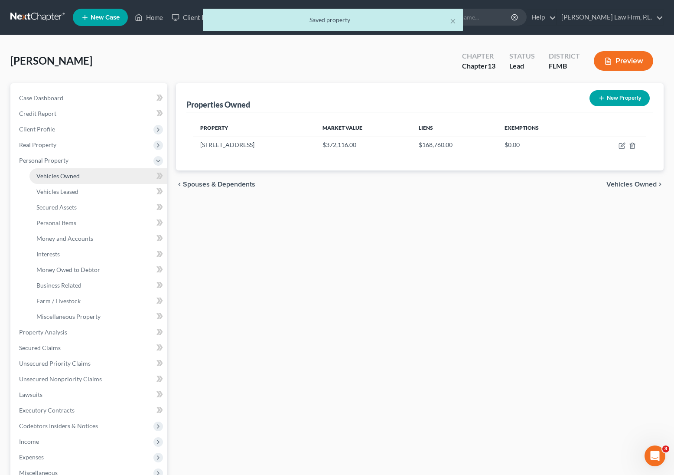
click at [102, 177] on link "Vehicles Owned" at bounding box center [98, 176] width 138 height 16
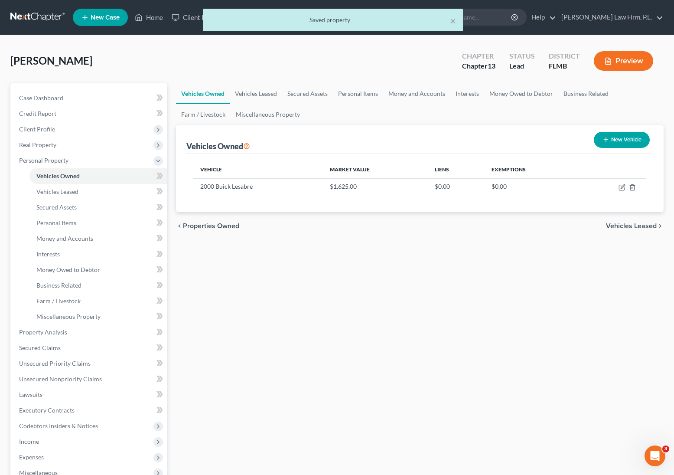
click at [553, 140] on button "New Vehicle" at bounding box center [622, 140] width 56 height 16
select select "0"
select select "2"
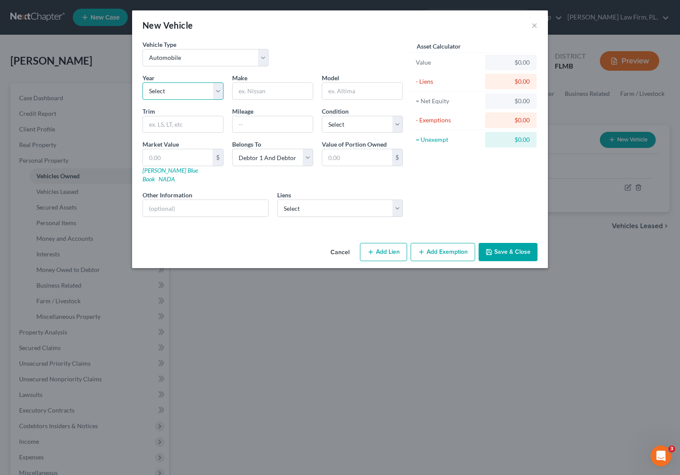
click at [177, 93] on select "Select 2026 2025 2024 2023 2022 2021 2020 2019 2018 2017 2016 2015 2014 2013 20…" at bounding box center [183, 90] width 81 height 17
select select "16"
click at [143, 82] on select "Select 2026 2025 2024 2023 2022 2021 2020 2019 2018 2017 2016 2015 2014 2013 20…" at bounding box center [183, 90] width 81 height 17
click at [256, 94] on input "text" at bounding box center [273, 91] width 80 height 16
type input "Harley Davidson"
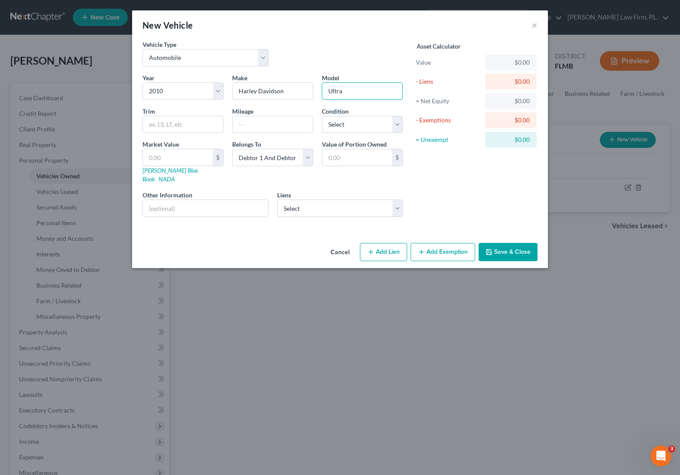
type input "Ultra"
click at [198, 58] on select "Select Automobile Truck Trailer Watercraft Aircraft Motor Home Atv Other Vehicle" at bounding box center [206, 57] width 126 height 17
select select "7"
click at [143, 49] on select "Select Automobile Truck Trailer Watercraft Aircraft Motor Home Atv Other Vehicle" at bounding box center [206, 57] width 126 height 17
click at [189, 204] on input "text" at bounding box center [205, 208] width 125 height 16
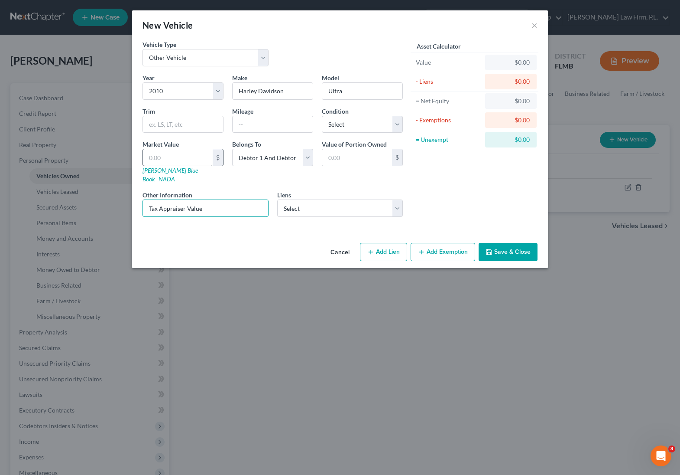
type input "Tax Appraiser Value"
click at [190, 158] on input "text" at bounding box center [178, 157] width 70 height 16
type input "7"
type input "7.00"
type input "79"
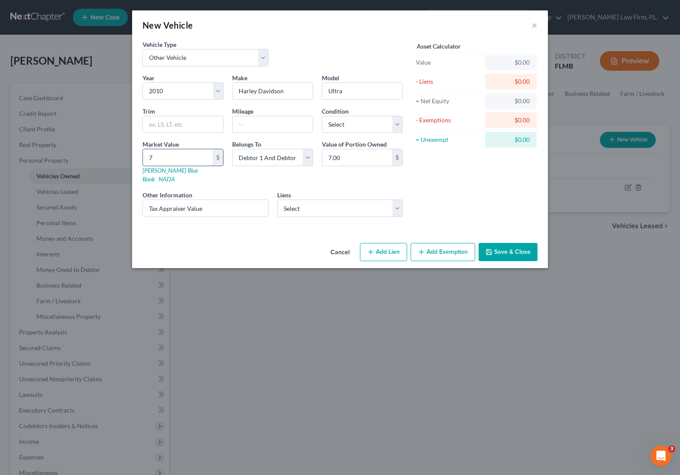
type input "79.00"
type input "799"
type input "799.00"
type input "7999"
type input "7,999.00"
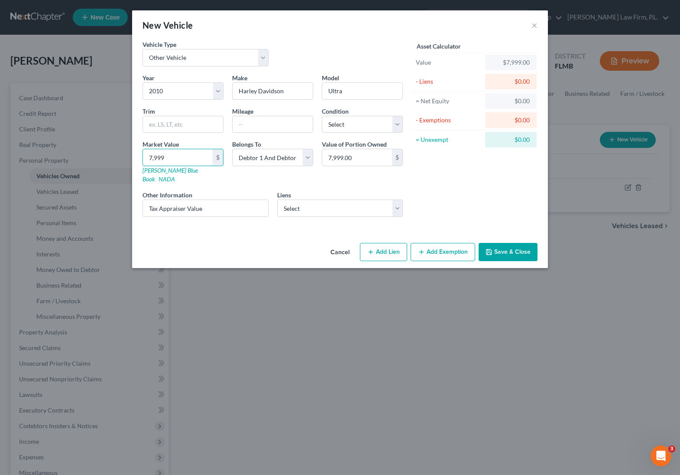
type input "7,999"
click at [510, 244] on button "Save & Close" at bounding box center [508, 252] width 59 height 18
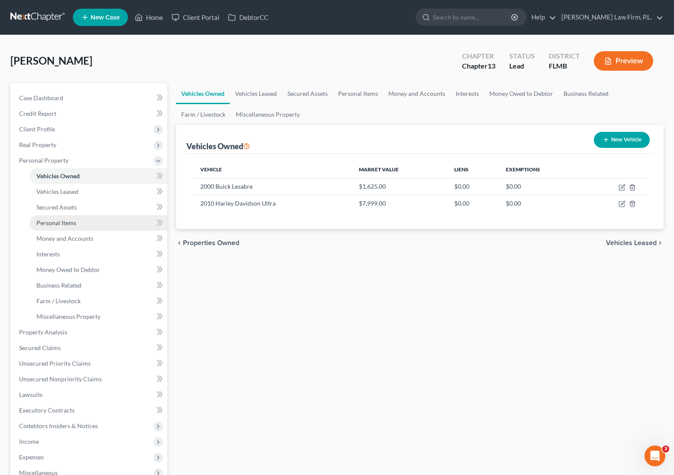
click at [85, 223] on link "Personal Items" at bounding box center [98, 223] width 138 height 16
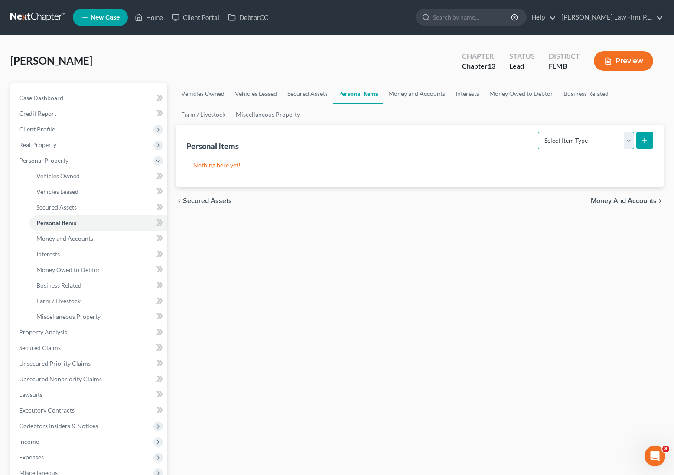
click at [553, 141] on select "Select Item Type Clothing Collectibles Of Value Electronics Firearms Household …" at bounding box center [586, 140] width 96 height 17
select select "collectibles_of_value"
click at [539, 132] on select "Select Item Type Clothing Collectibles Of Value Electronics Firearms Household …" at bounding box center [586, 140] width 96 height 17
click at [553, 143] on icon "submit" at bounding box center [644, 140] width 7 height 7
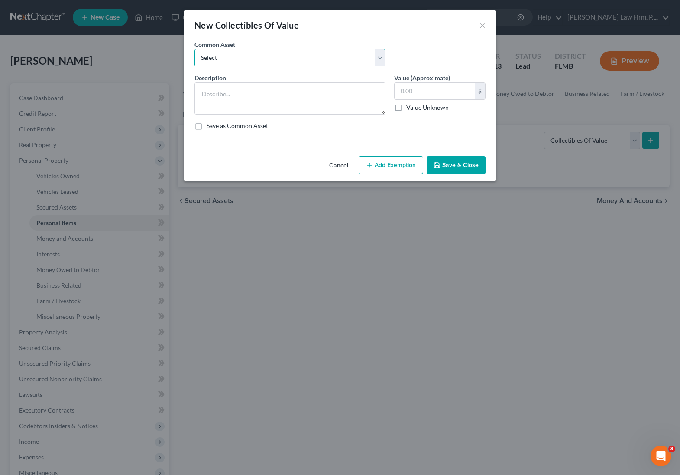
click at [281, 55] on select "Select Books, Pictures, Discs, Etc. Books, Pictures, Discs, Etc. Books, Picture…" at bounding box center [290, 57] width 191 height 17
select select "0"
click at [195, 49] on select "Select Books, Pictures, Discs, Etc. Books, Pictures, Discs, Etc. Books, Picture…" at bounding box center [290, 57] width 191 height 17
type textarea "Books, Pictures, Discs, Etc."
type input "10.00"
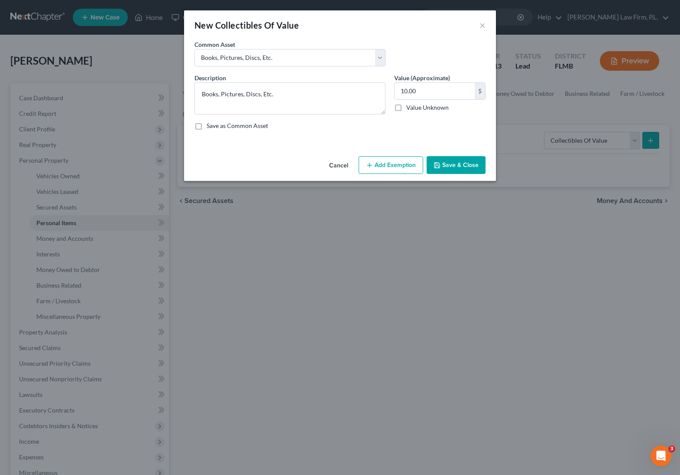
click at [472, 165] on button "Save & Close" at bounding box center [456, 165] width 59 height 18
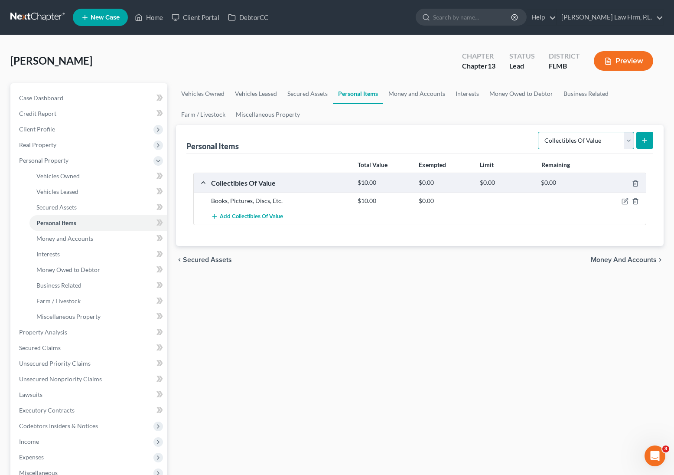
click at [553, 140] on select "Select Item Type Clothing Collectibles Of Value Electronics Firearms Household …" at bounding box center [586, 140] width 96 height 17
select select "clothing"
click at [539, 132] on select "Select Item Type Clothing Collectibles Of Value Electronics Firearms Household …" at bounding box center [586, 140] width 96 height 17
click at [553, 142] on icon "submit" at bounding box center [644, 140] width 7 height 7
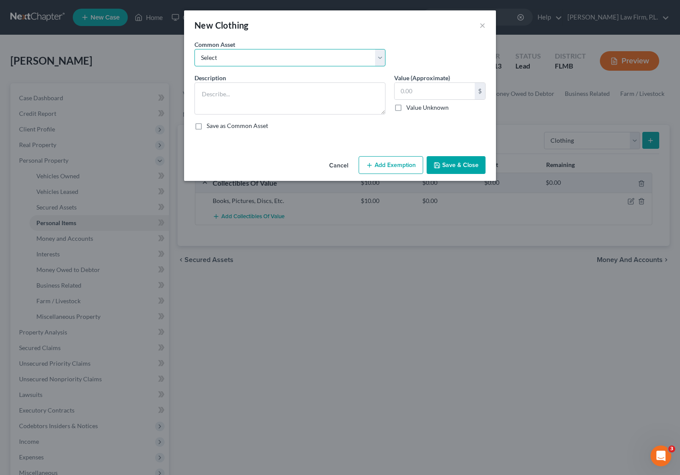
click at [323, 60] on select "Select Clothes" at bounding box center [290, 57] width 191 height 17
select select "0"
click at [195, 49] on select "Select Clothes" at bounding box center [290, 57] width 191 height 17
type textarea "Clothes"
type input "100.00"
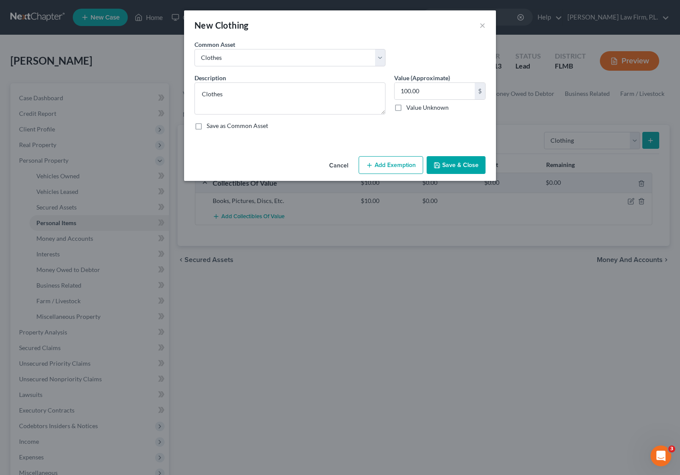
click at [459, 169] on button "Save & Close" at bounding box center [456, 165] width 59 height 18
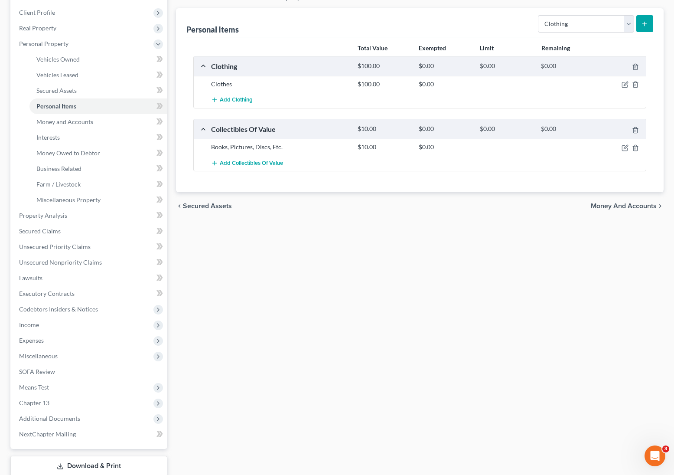
scroll to position [117, 0]
